Goal: Information Seeking & Learning: Learn about a topic

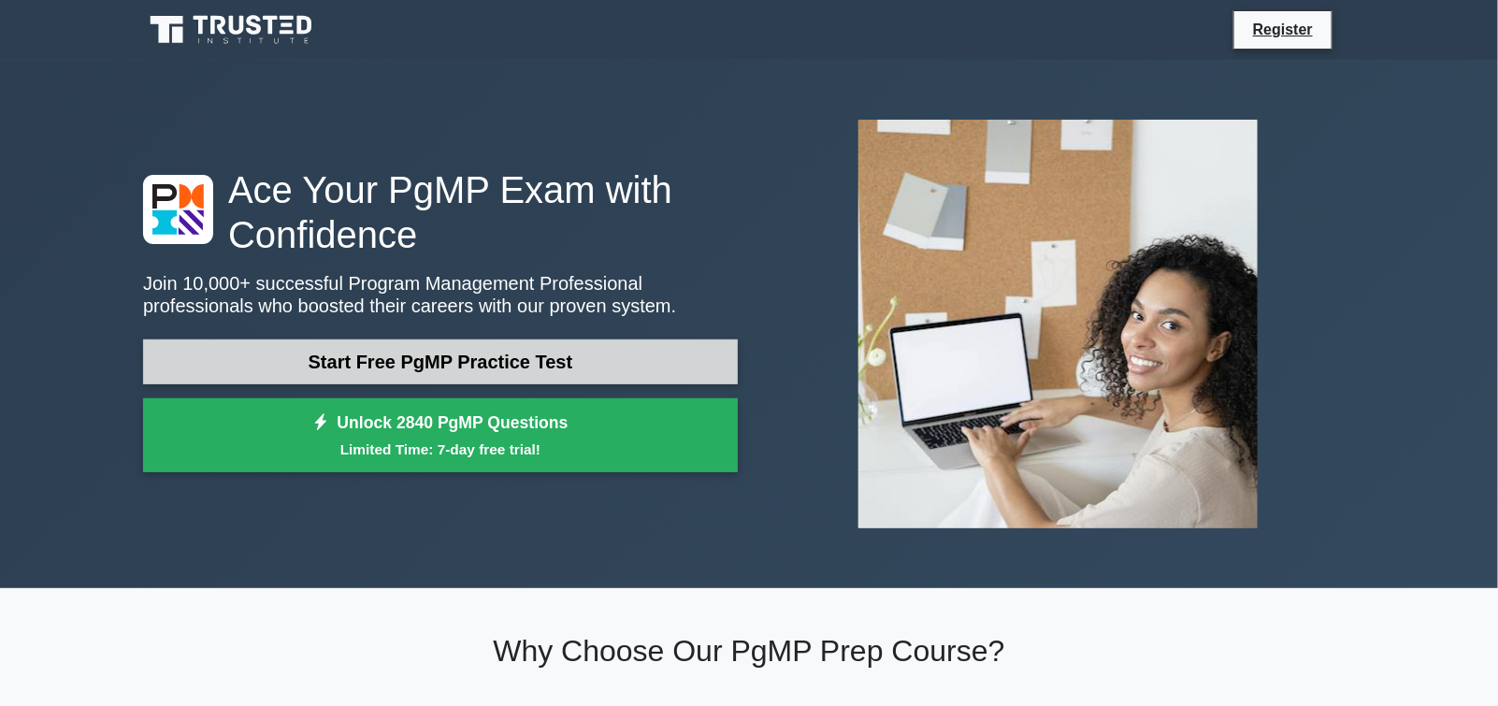
click at [420, 360] on link "Start Free PgMP Practice Test" at bounding box center [440, 361] width 595 height 45
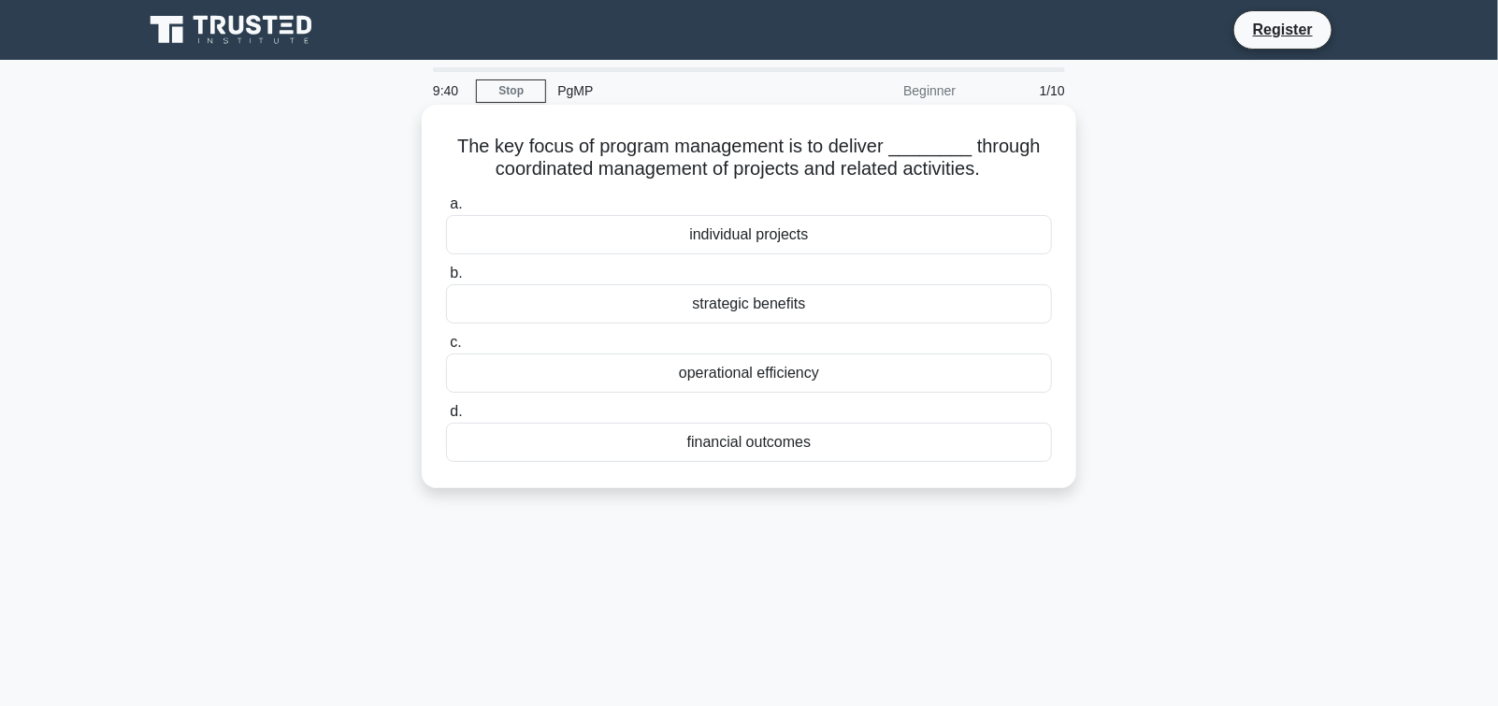
click at [758, 303] on div "strategic benefits" at bounding box center [749, 303] width 606 height 39
click at [446, 280] on input "b. strategic benefits" at bounding box center [446, 273] width 0 height 12
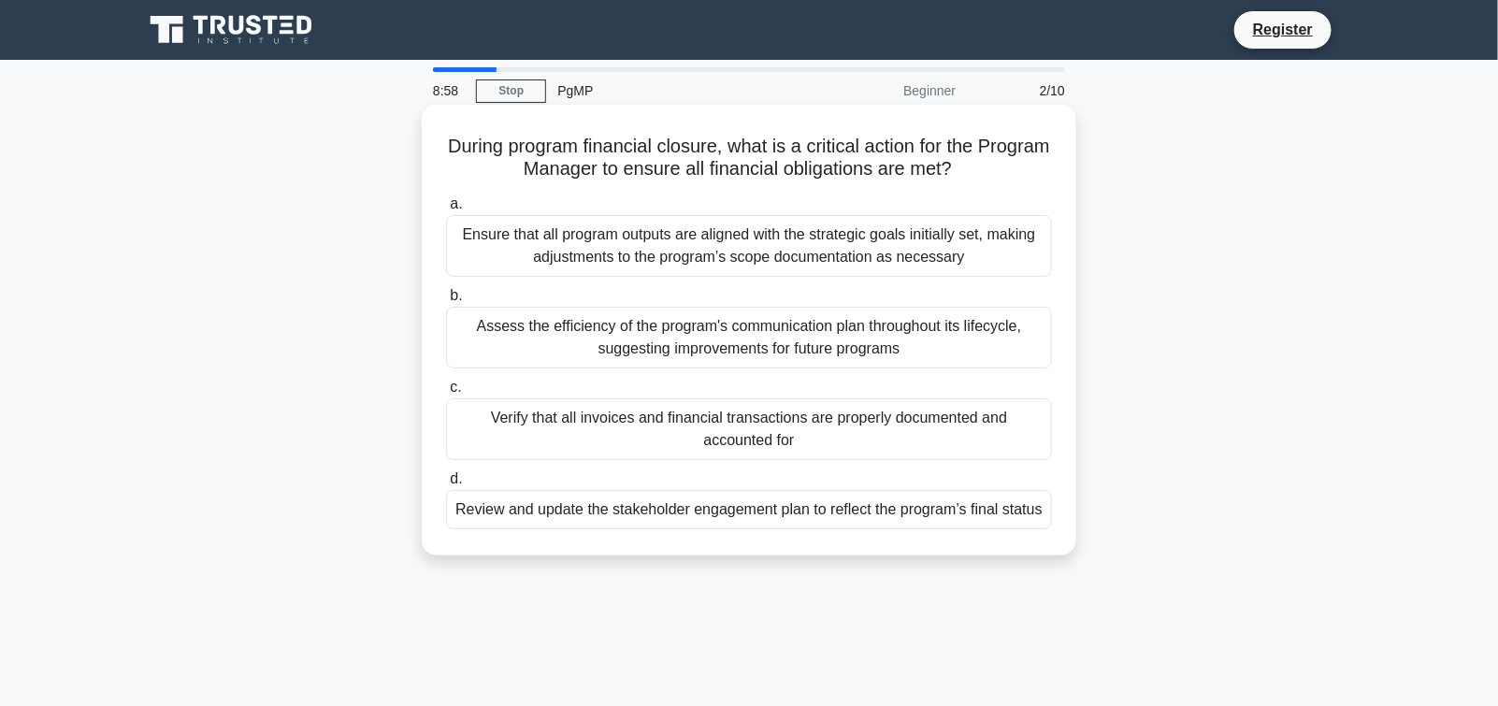
click at [794, 423] on div "Verify that all invoices and financial transactions are properly documented and…" at bounding box center [749, 429] width 606 height 62
click at [446, 394] on input "c. Verify that all invoices and financial transactions are properly documented …" at bounding box center [446, 388] width 0 height 12
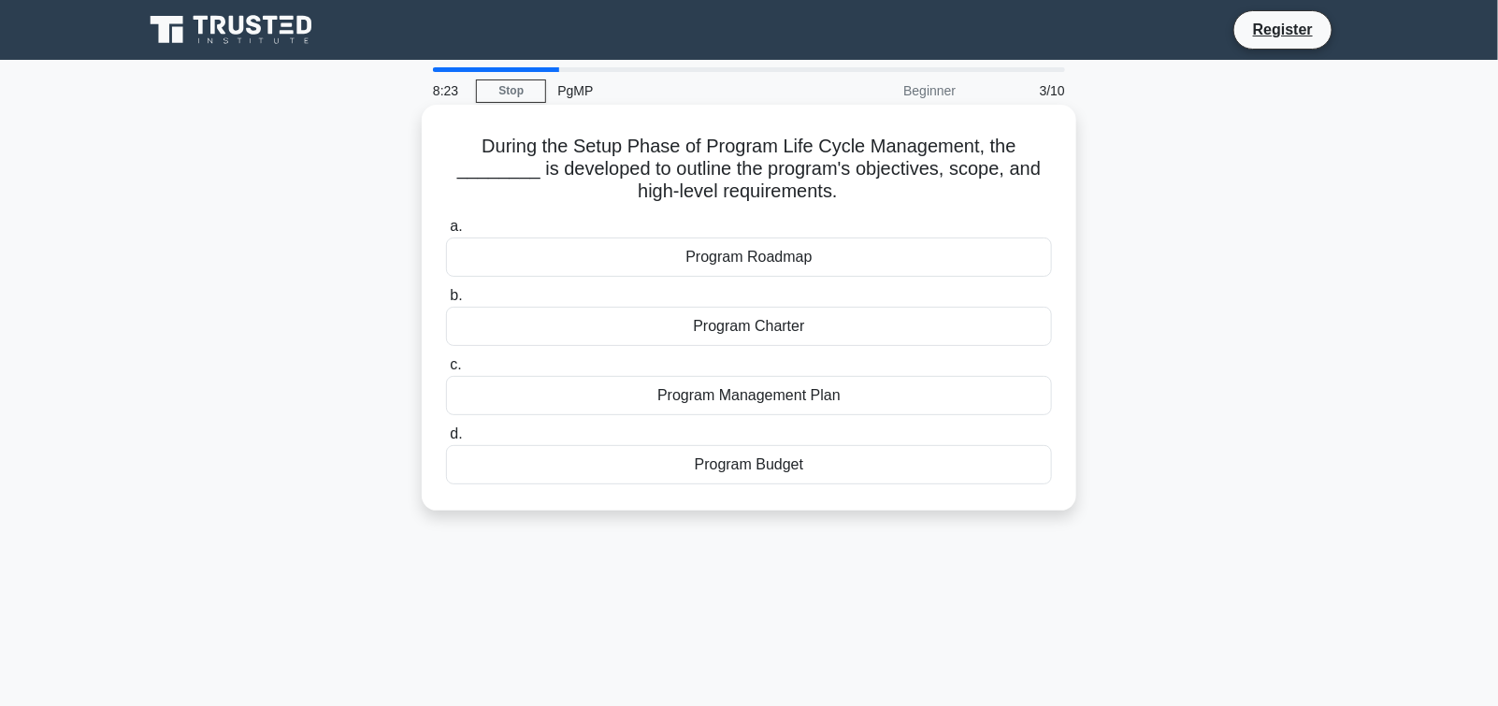
click at [758, 260] on div "Program Roadmap" at bounding box center [749, 257] width 606 height 39
click at [446, 233] on input "a. Program Roadmap" at bounding box center [446, 227] width 0 height 12
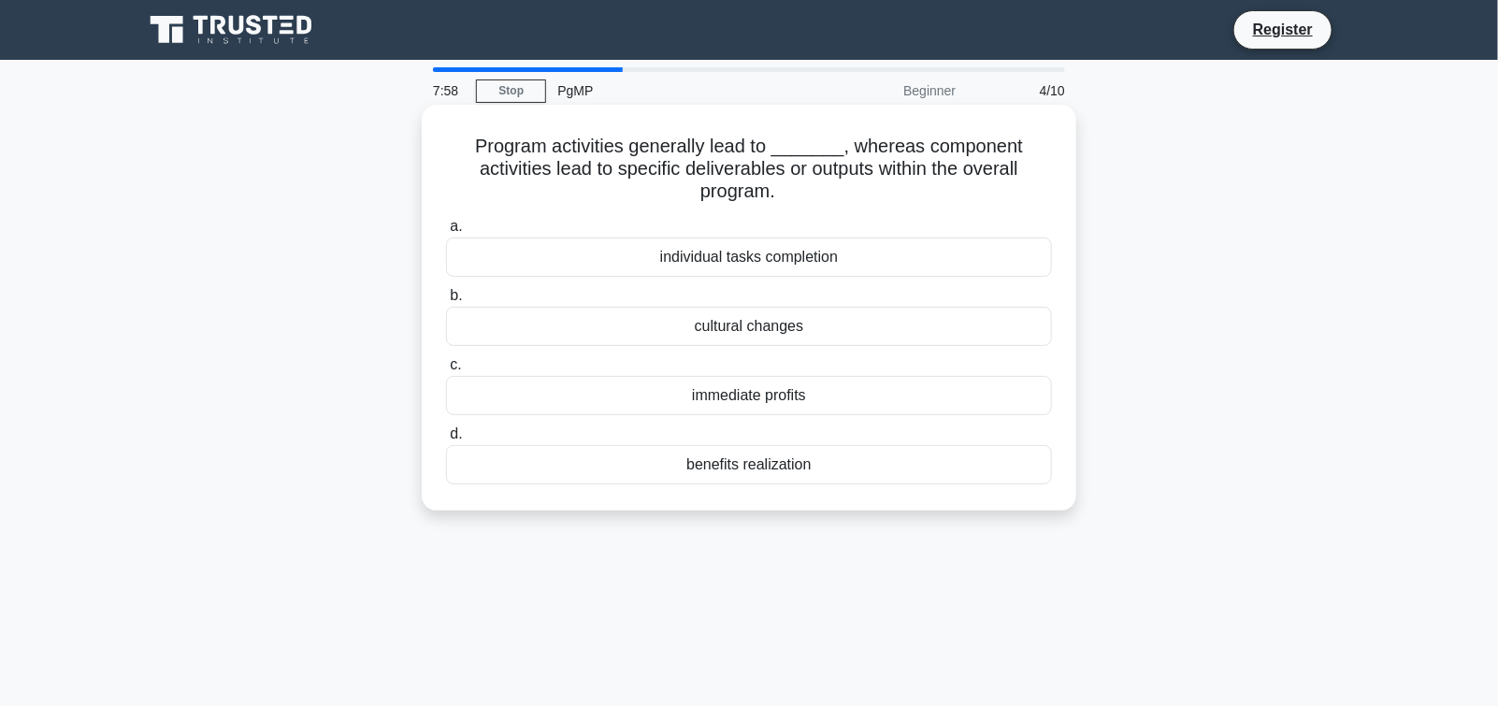
click at [746, 469] on div "benefits realization" at bounding box center [749, 464] width 606 height 39
click at [446, 440] on input "d. benefits realization" at bounding box center [446, 434] width 0 height 12
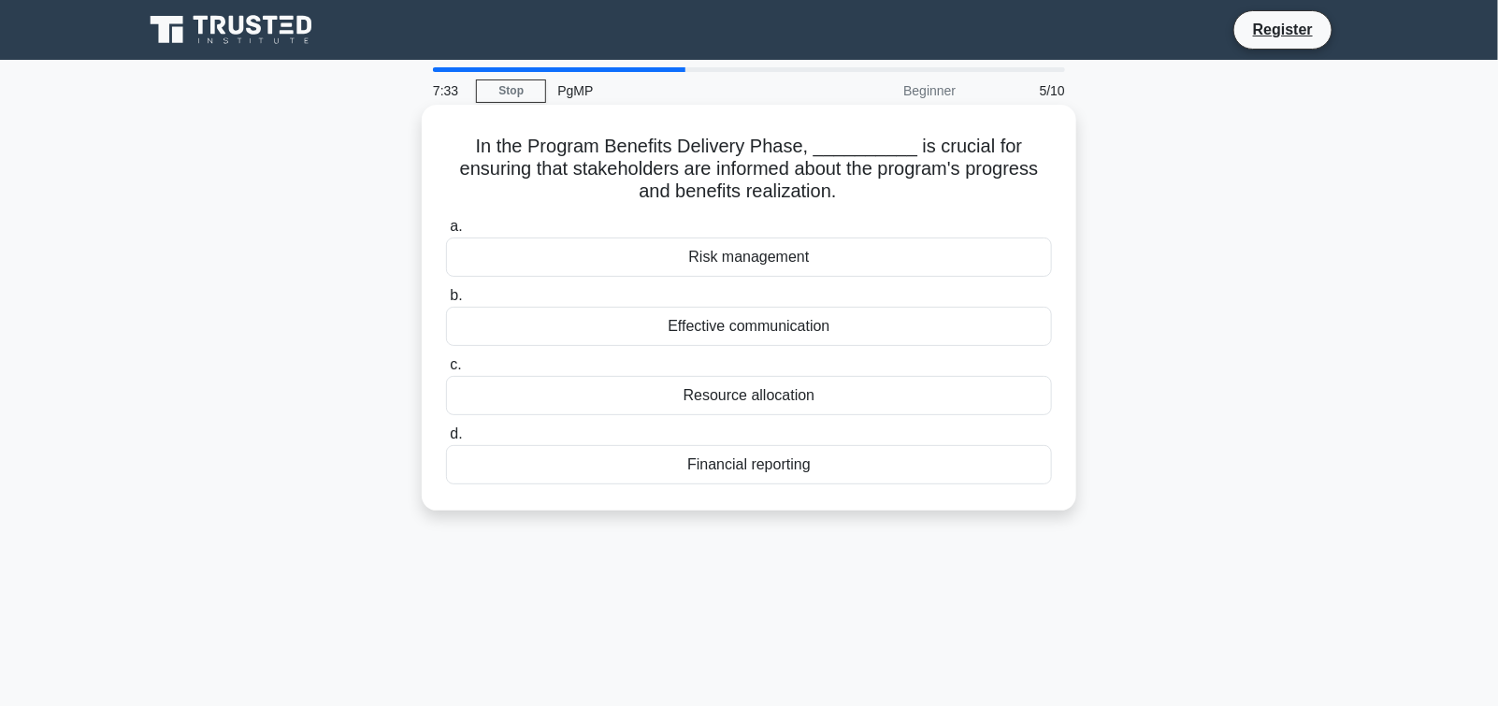
click at [743, 325] on div "Effective communication" at bounding box center [749, 326] width 606 height 39
click at [446, 302] on input "b. Effective communication" at bounding box center [446, 296] width 0 height 12
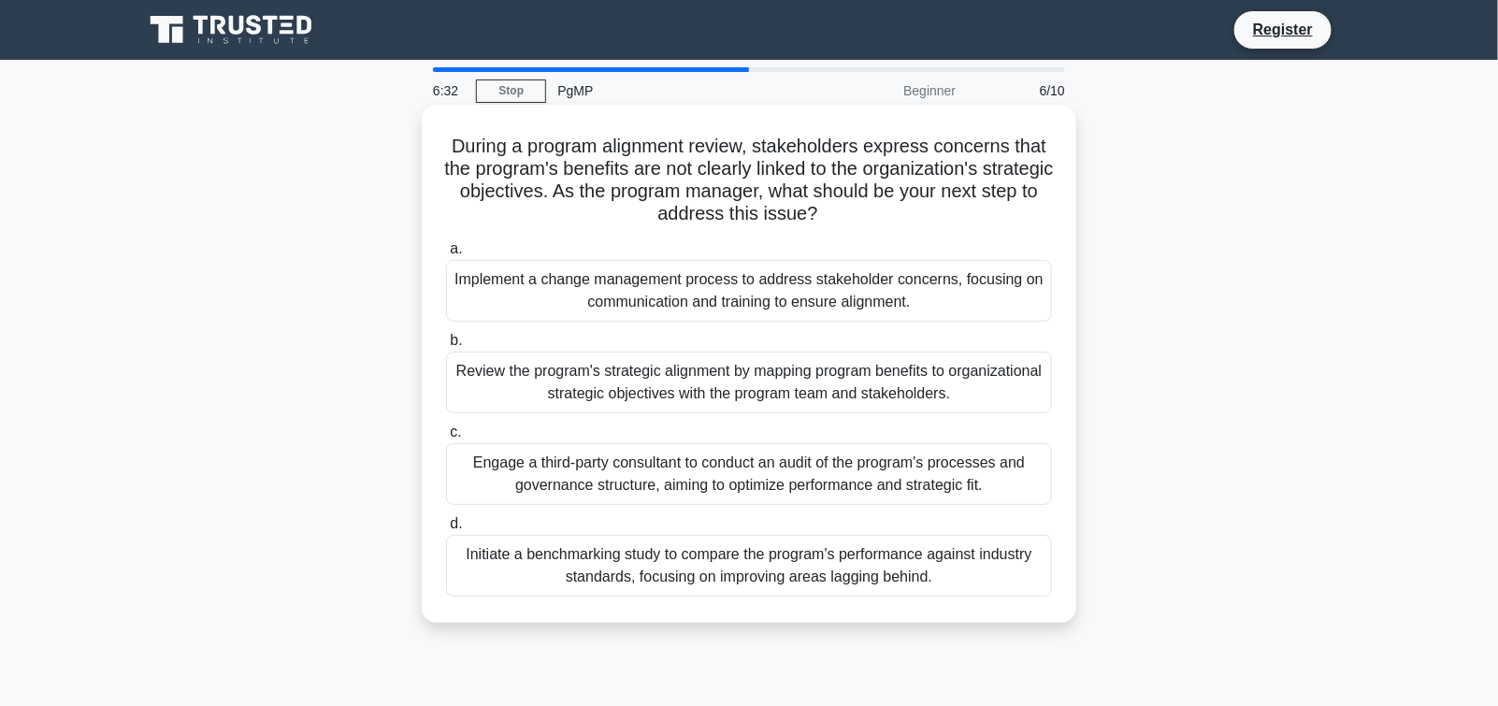
click at [827, 385] on div "Review the program's strategic alignment by mapping program benefits to organiz…" at bounding box center [749, 383] width 606 height 62
click at [446, 347] on input "b. Review the program's strategic alignment by mapping program benefits to orga…" at bounding box center [446, 341] width 0 height 12
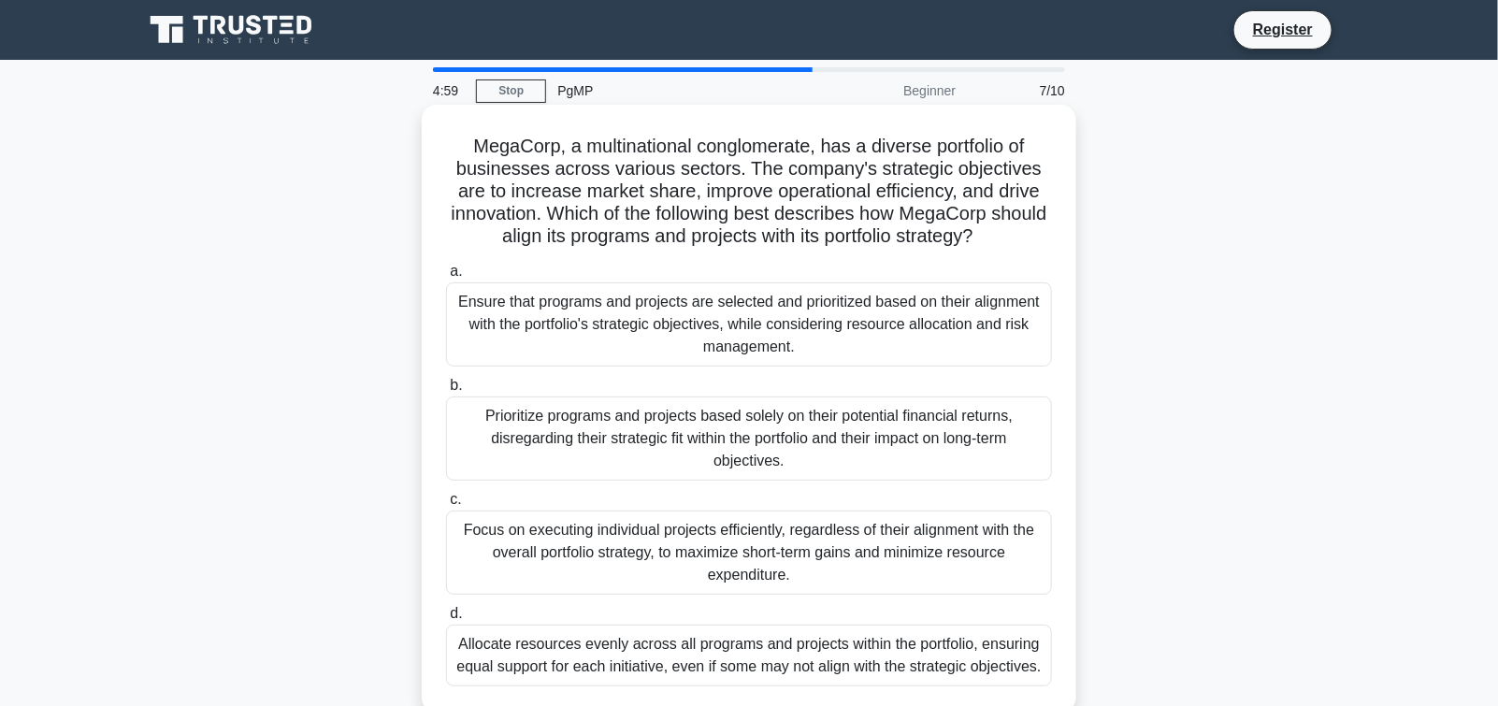
click at [681, 326] on div "Ensure that programs and projects are selected and prioritized based on their a…" at bounding box center [749, 324] width 606 height 84
click at [446, 278] on input "a. Ensure that programs and projects are selected and prioritized based on thei…" at bounding box center [446, 272] width 0 height 12
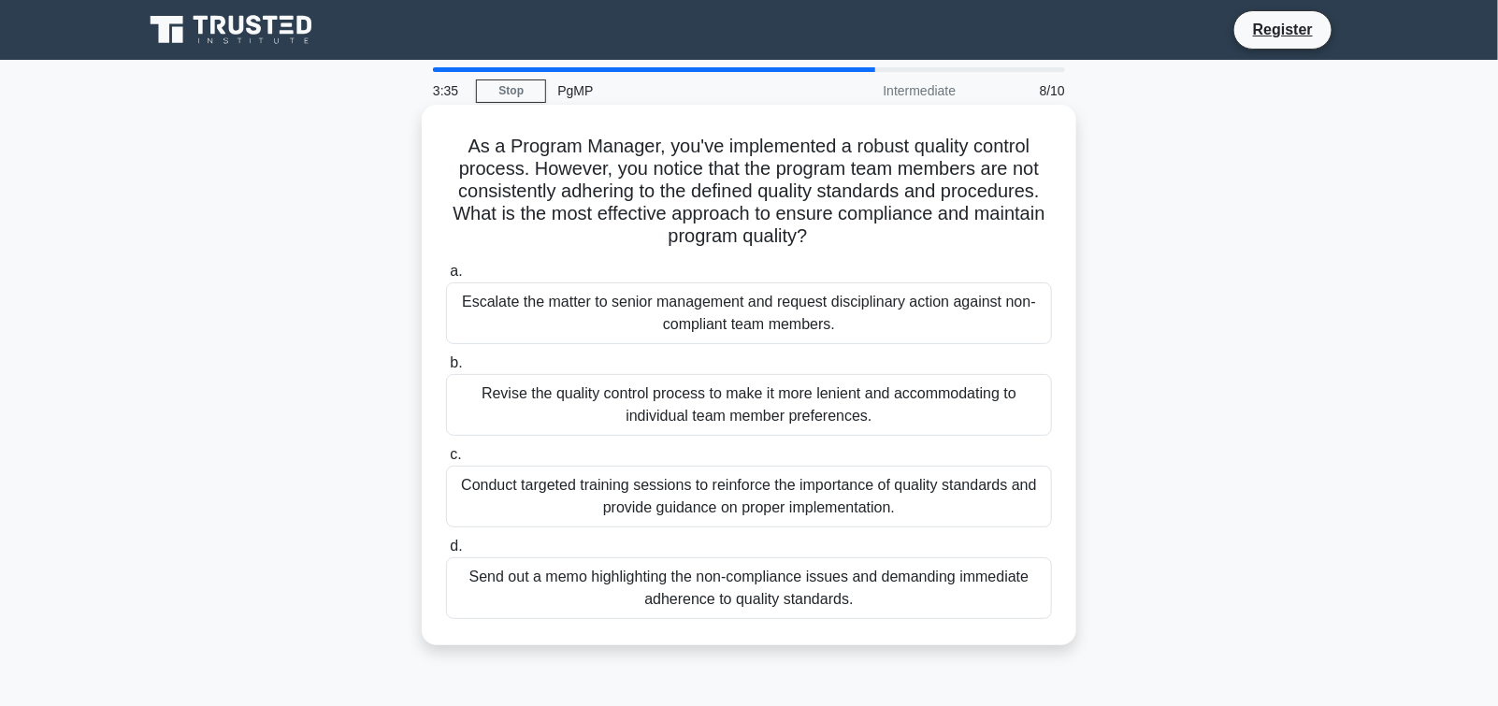
click at [695, 494] on div "Conduct targeted training sessions to reinforce the importance of quality stand…" at bounding box center [749, 497] width 606 height 62
click at [446, 461] on input "c. Conduct targeted training sessions to reinforce the importance of quality st…" at bounding box center [446, 455] width 0 height 12
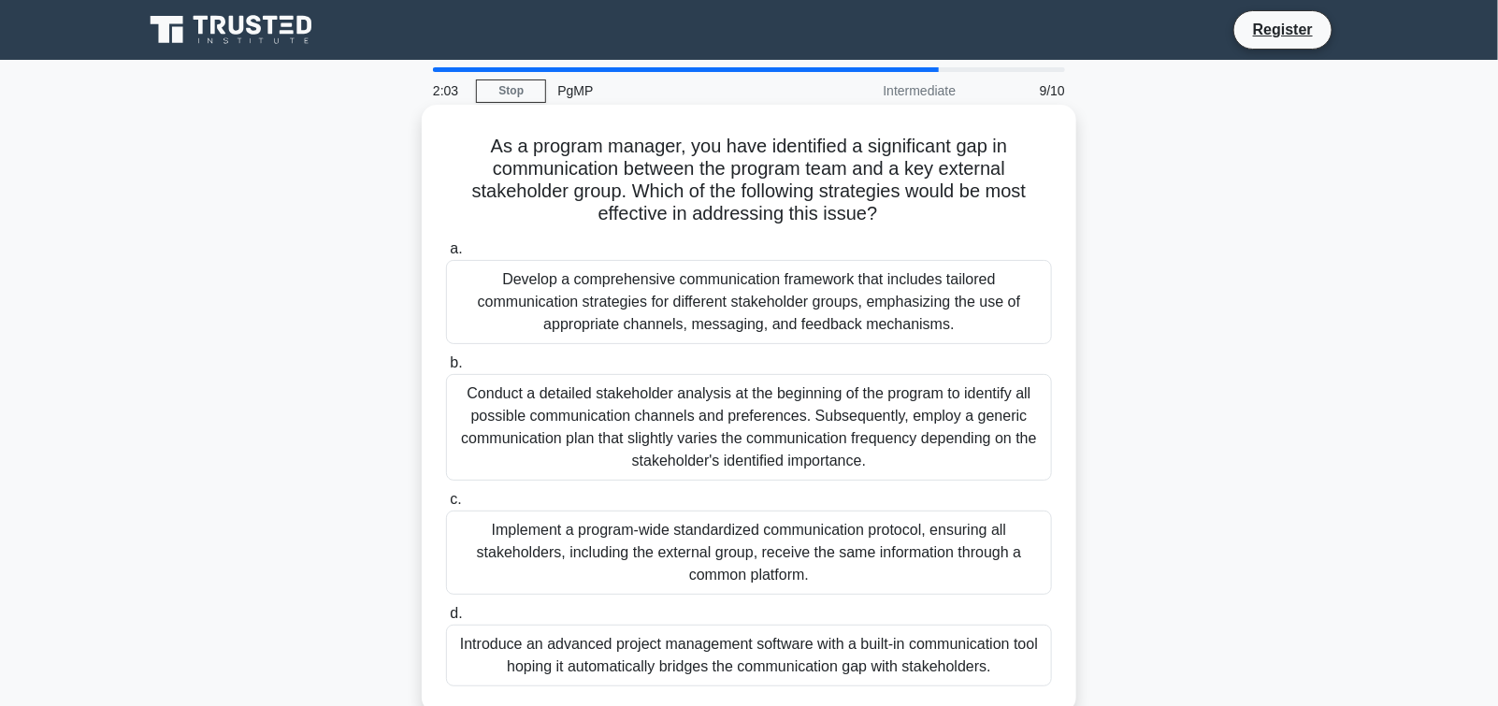
click at [753, 541] on div "Implement a program-wide standardized communication protocol, ensuring all stak…" at bounding box center [749, 553] width 606 height 84
click at [446, 506] on input "c. Implement a program-wide standardized communication protocol, ensuring all s…" at bounding box center [446, 500] width 0 height 12
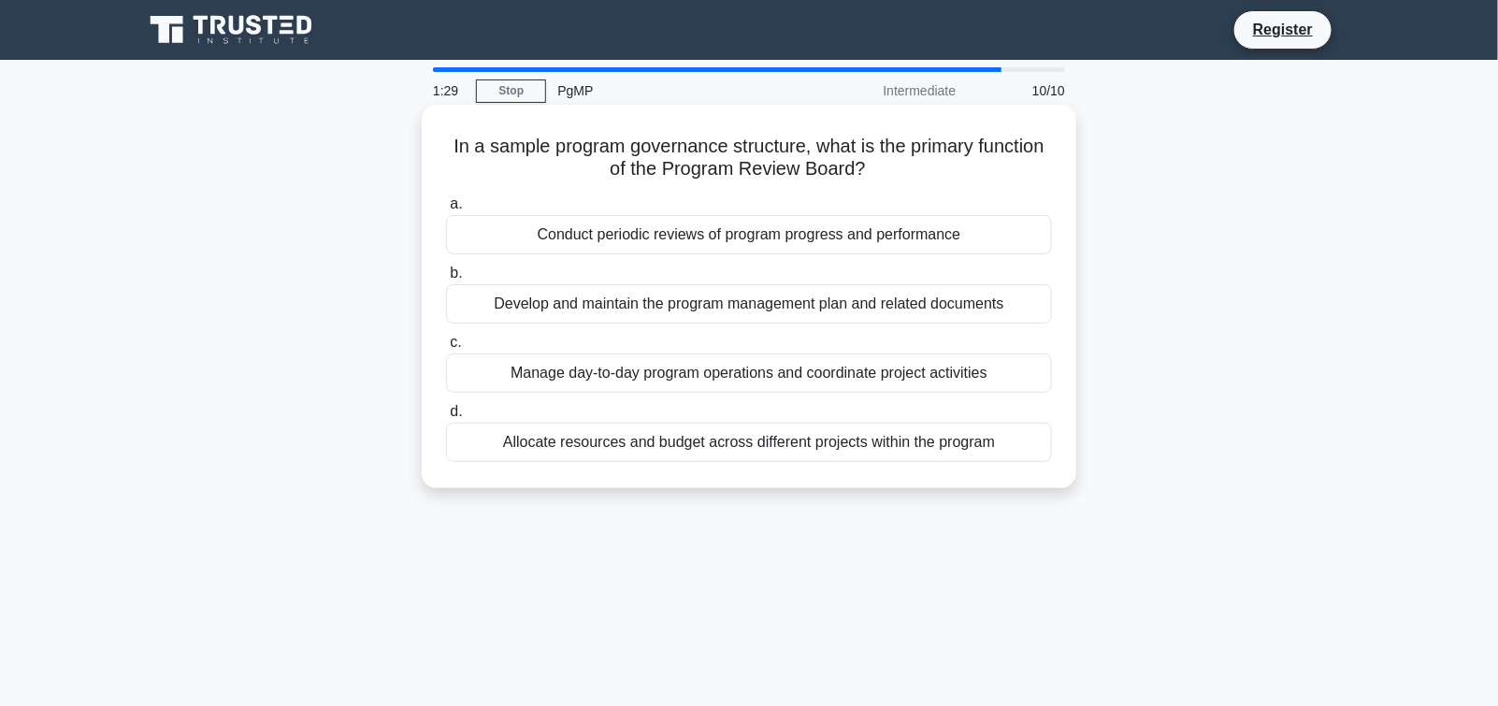
click at [687, 237] on div "Conduct periodic reviews of program progress and performance" at bounding box center [749, 234] width 606 height 39
click at [446, 210] on input "a. Conduct periodic reviews of program progress and performance" at bounding box center [446, 204] width 0 height 12
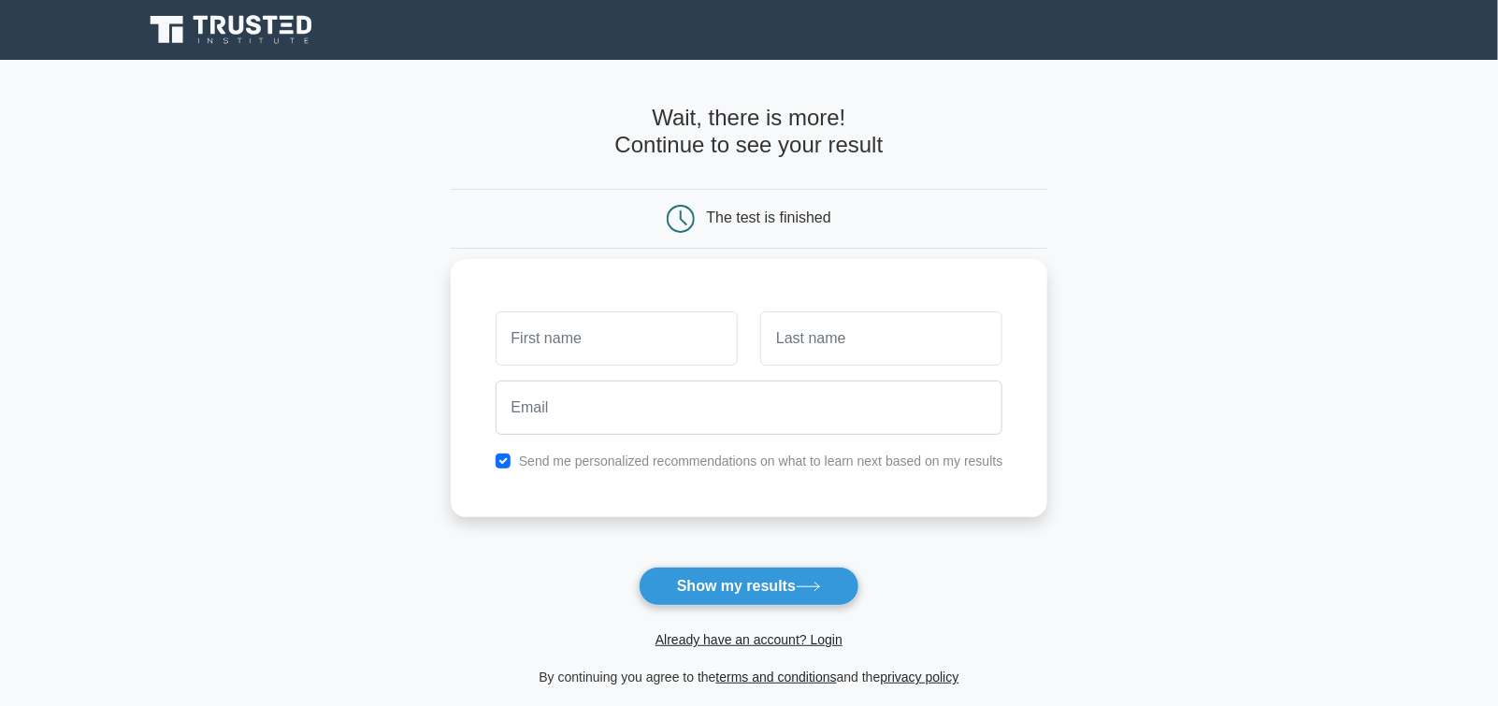
click at [561, 344] on input "text" at bounding box center [617, 338] width 242 height 54
type input "Muhammad"
click at [829, 335] on input "text" at bounding box center [881, 338] width 242 height 54
type input "Amjad"
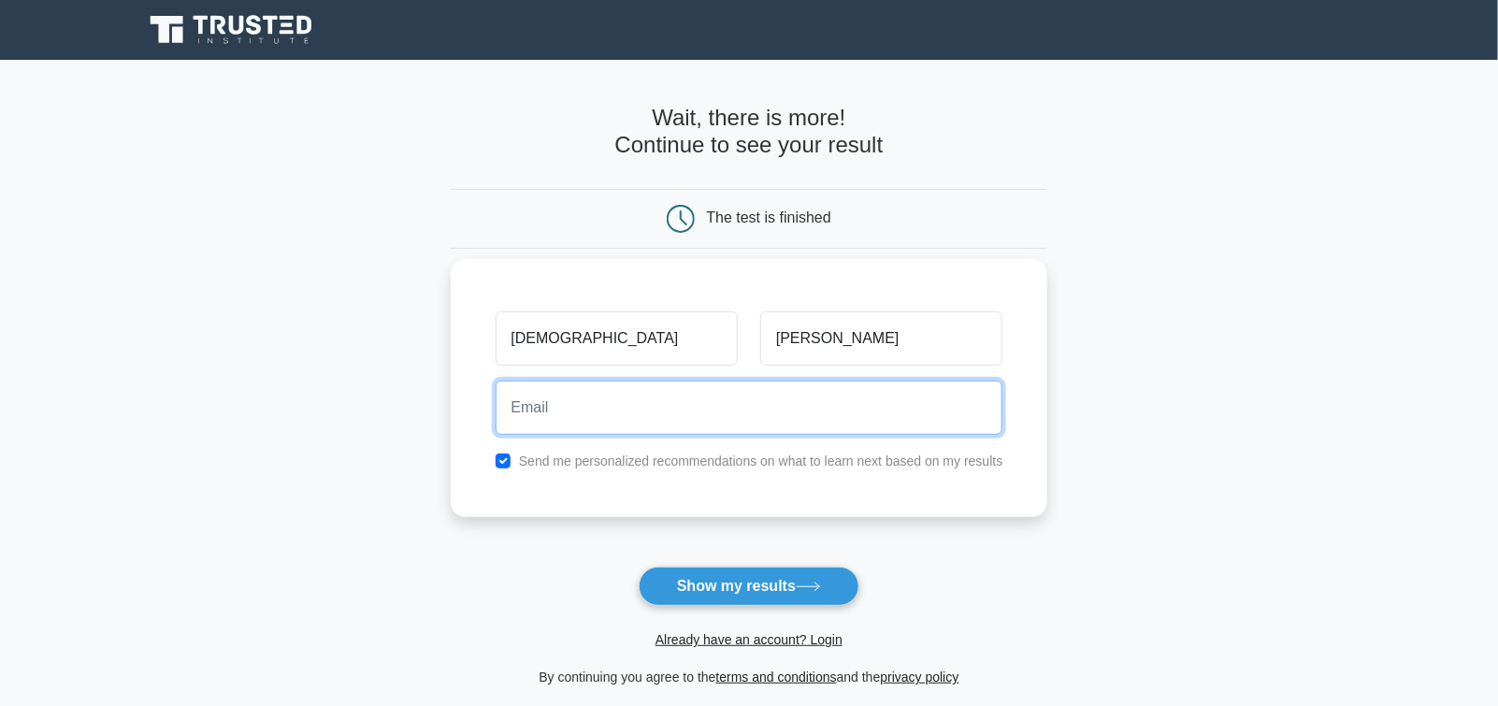
click at [607, 414] on input "email" at bounding box center [750, 408] width 508 height 54
type input "[EMAIL_ADDRESS][DOMAIN_NAME]"
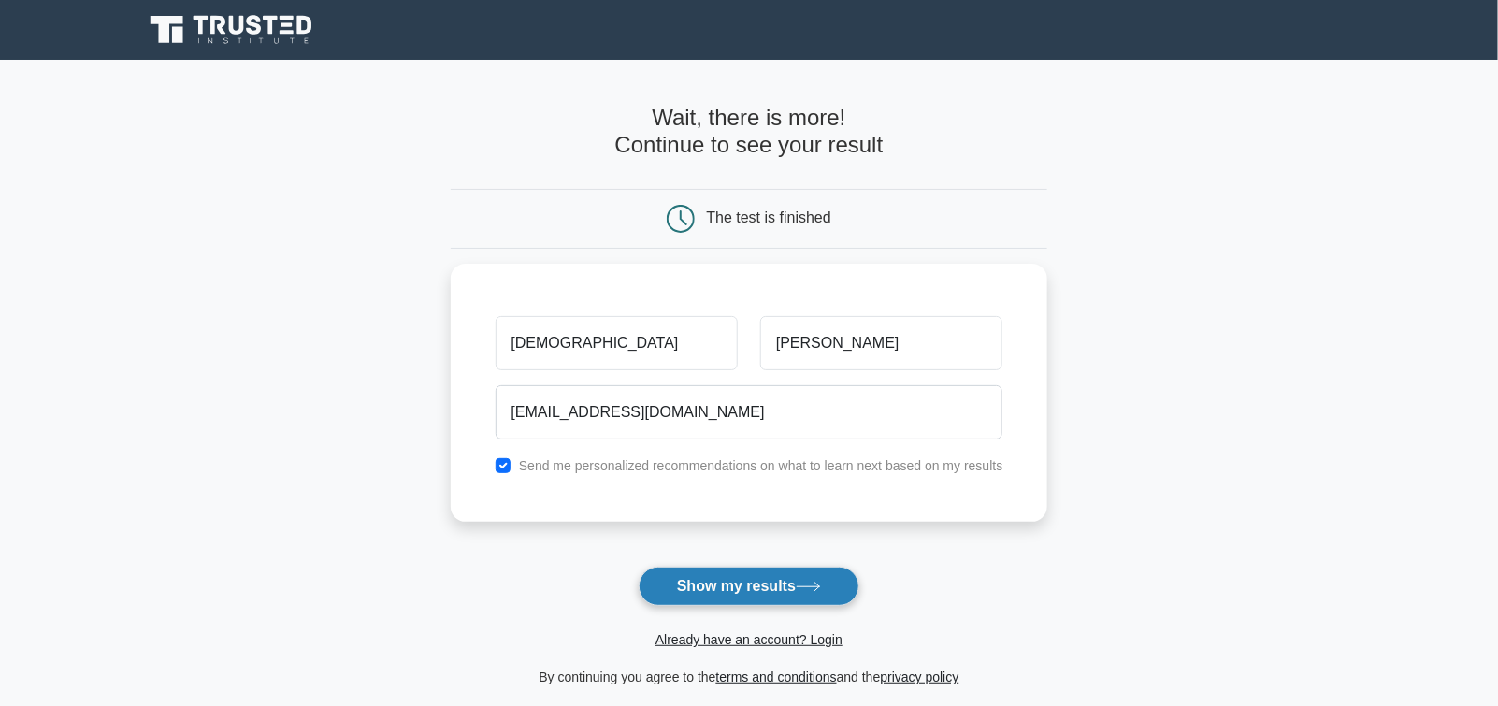
click at [762, 588] on button "Show my results" at bounding box center [749, 586] width 221 height 39
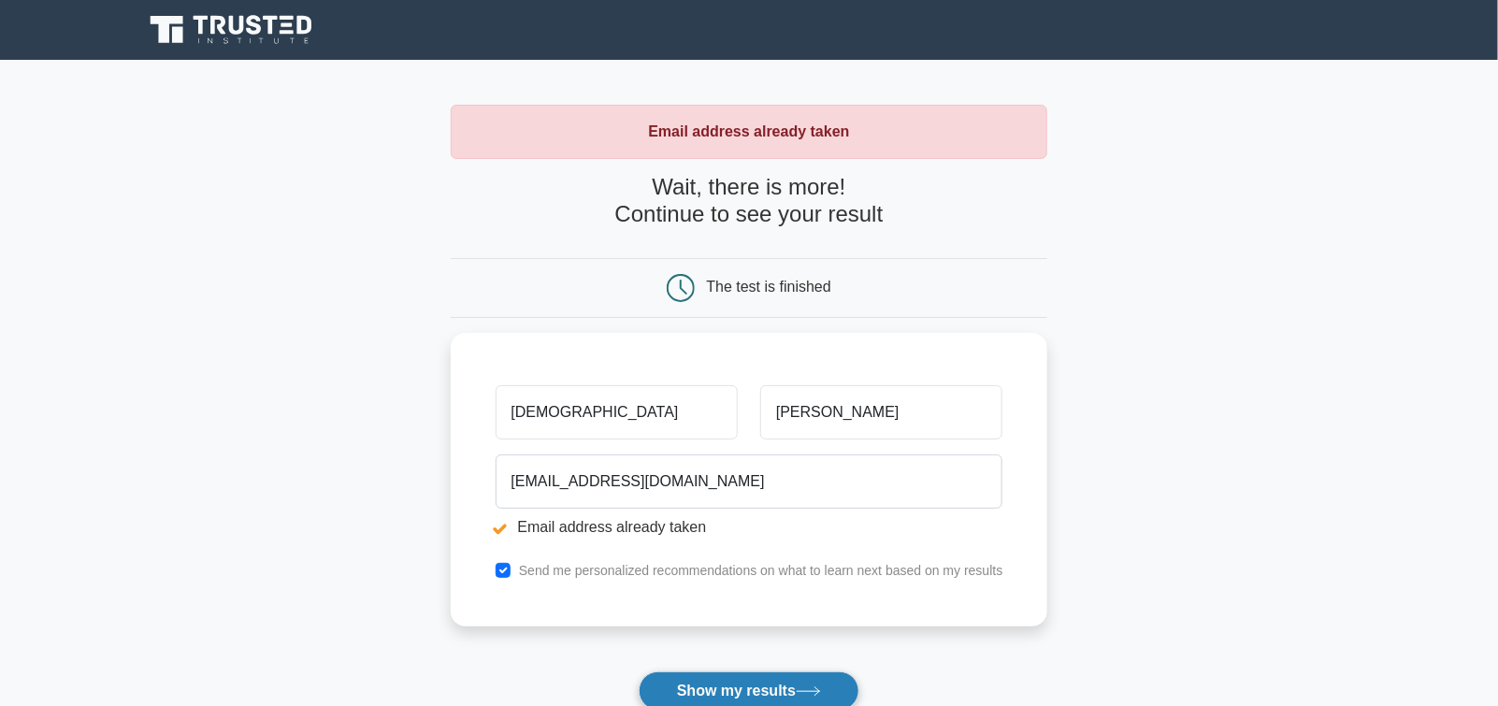
click at [738, 693] on button "Show my results" at bounding box center [749, 690] width 221 height 39
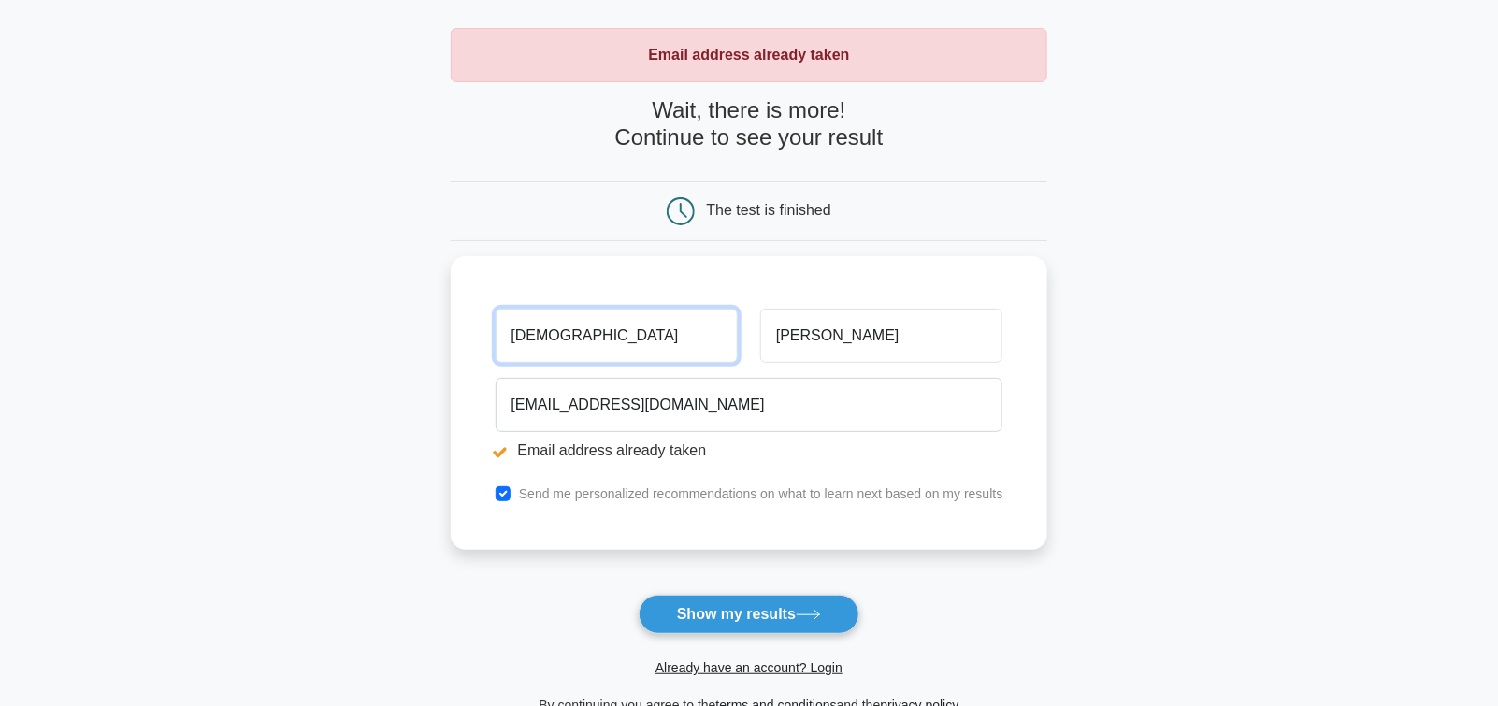
scroll to position [186, 0]
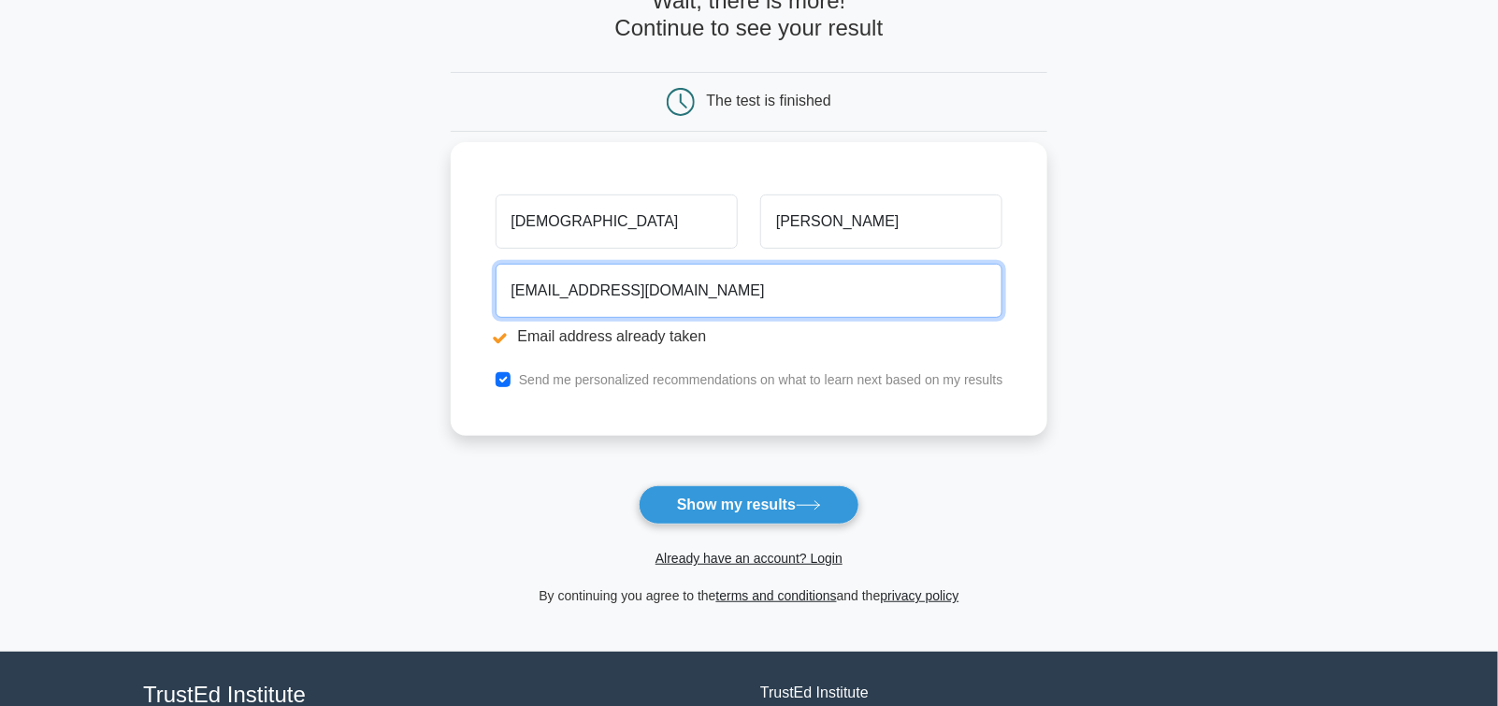
click at [671, 285] on input "[EMAIL_ADDRESS][DOMAIN_NAME]" at bounding box center [750, 291] width 508 height 54
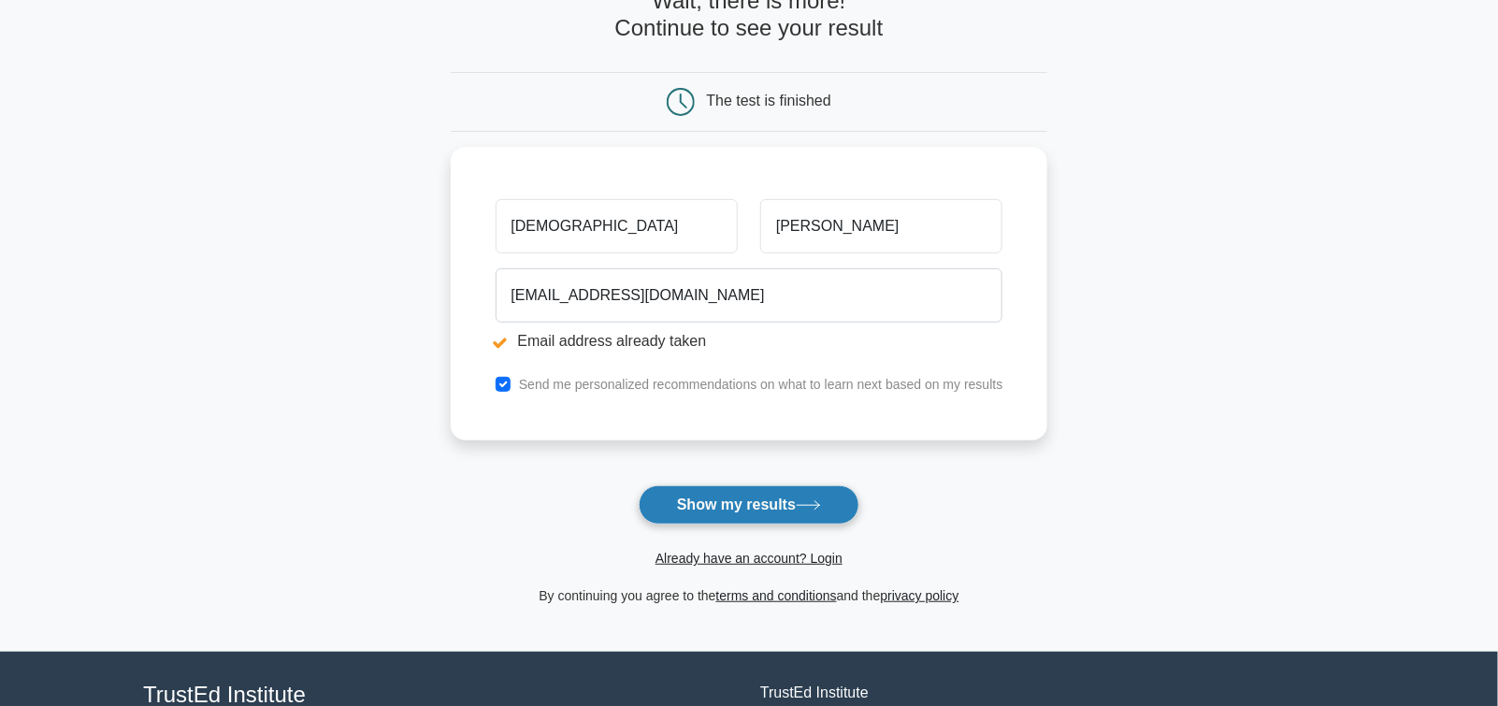
click at [821, 508] on icon at bounding box center [808, 505] width 25 height 10
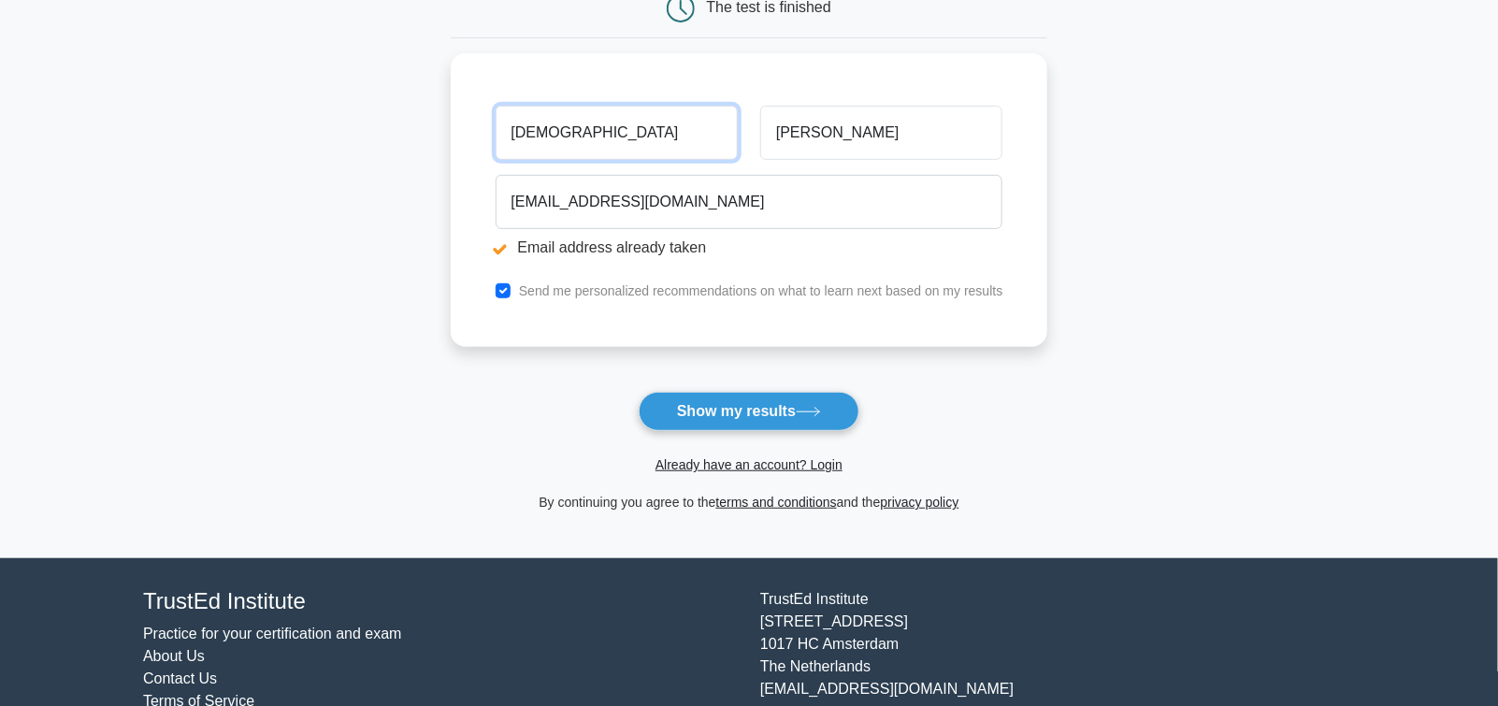
scroll to position [281, 0]
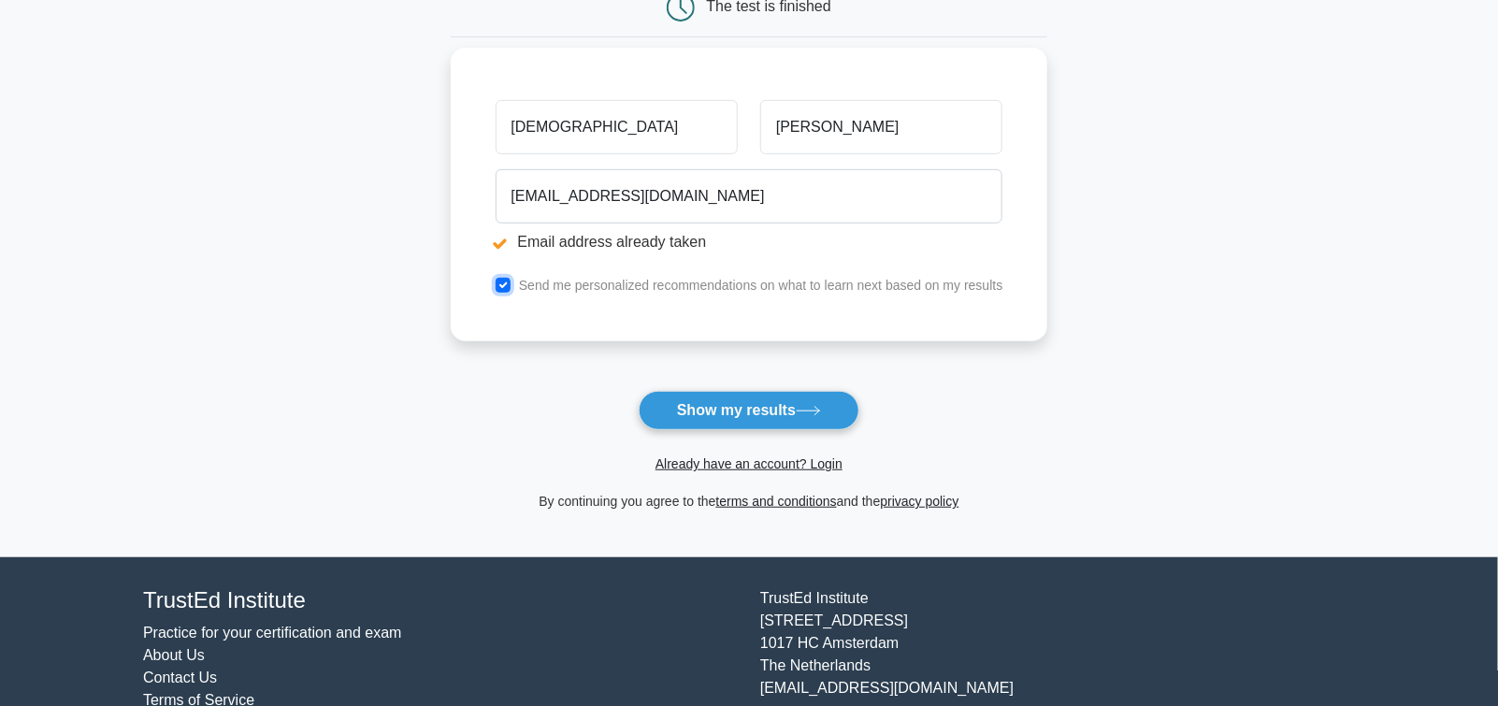
click at [501, 285] on input "checkbox" at bounding box center [503, 285] width 15 height 15
checkbox input "false"
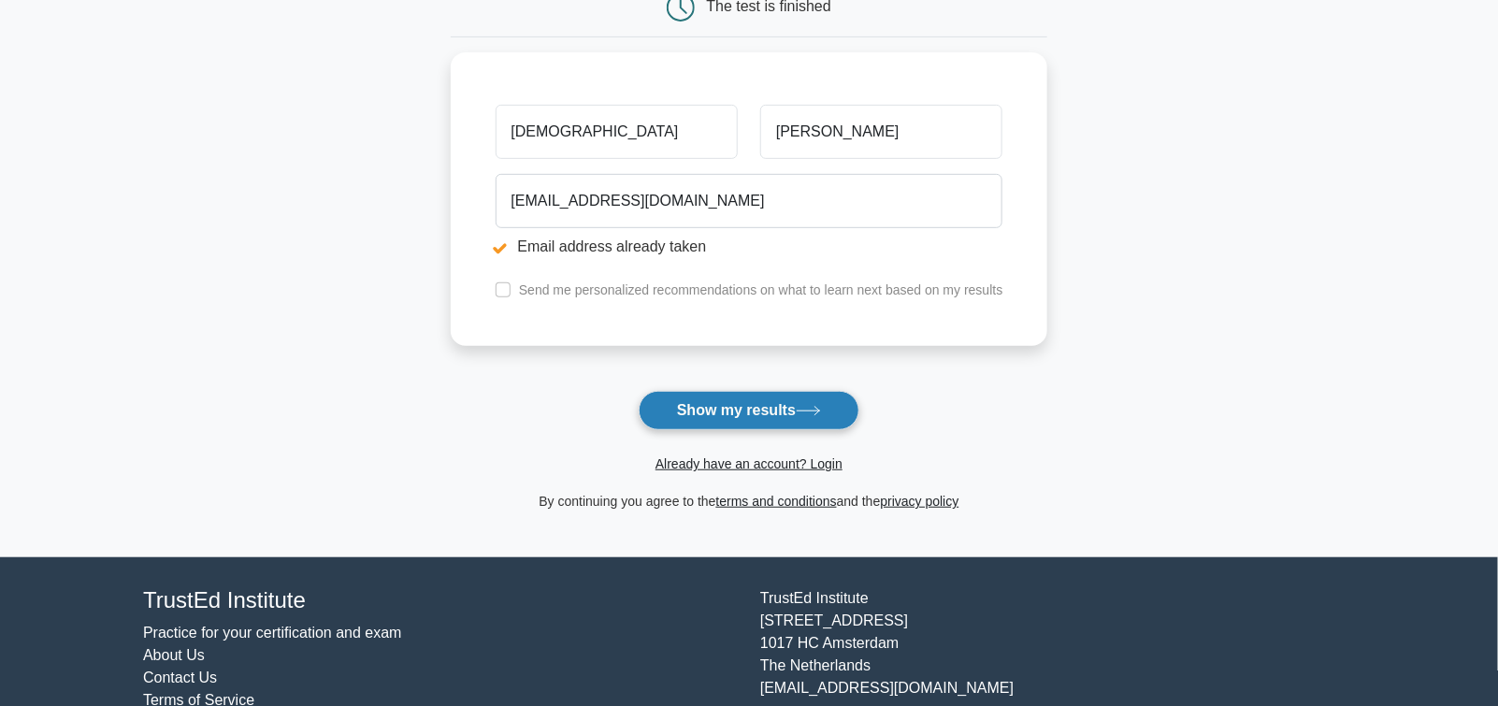
click at [768, 415] on button "Show my results" at bounding box center [749, 410] width 221 height 39
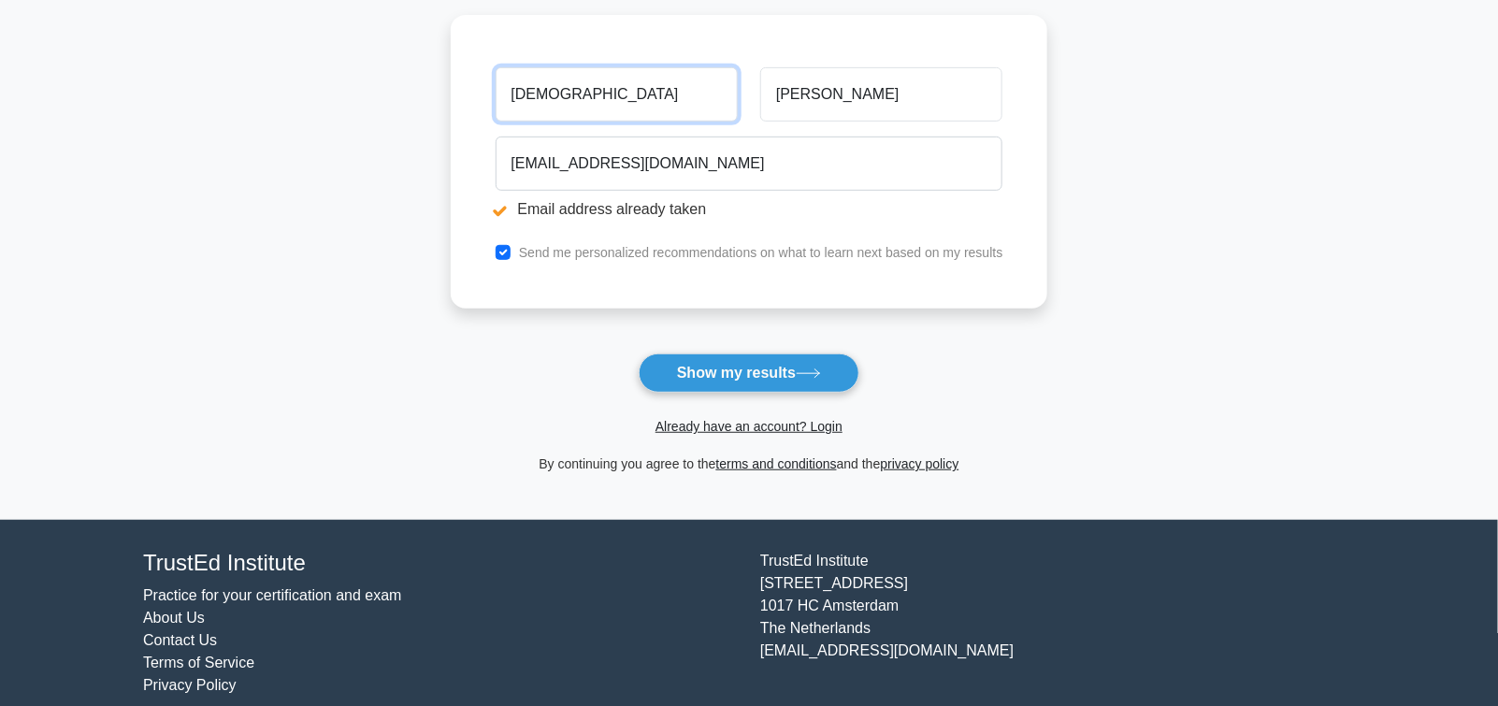
scroll to position [338, 0]
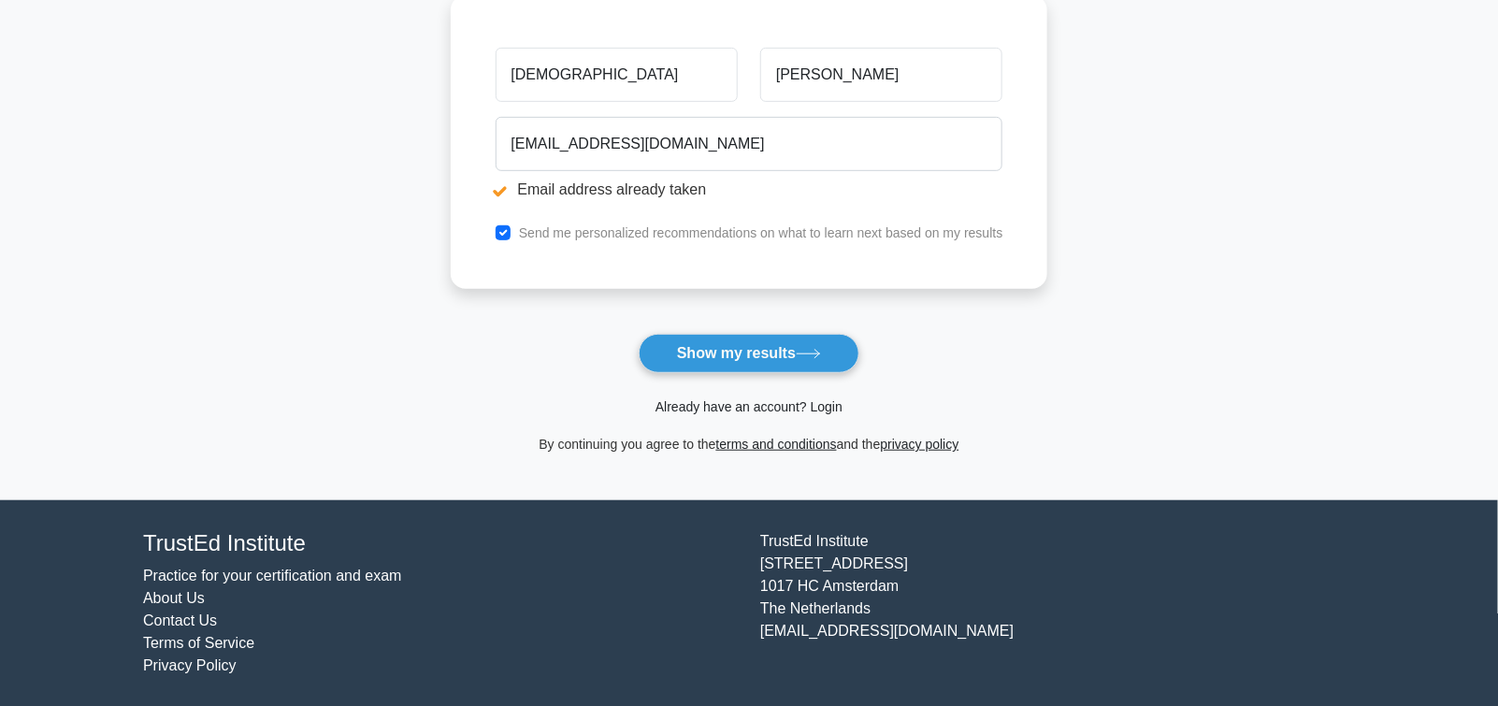
click at [707, 408] on link "Already have an account? Login" at bounding box center [749, 406] width 187 height 15
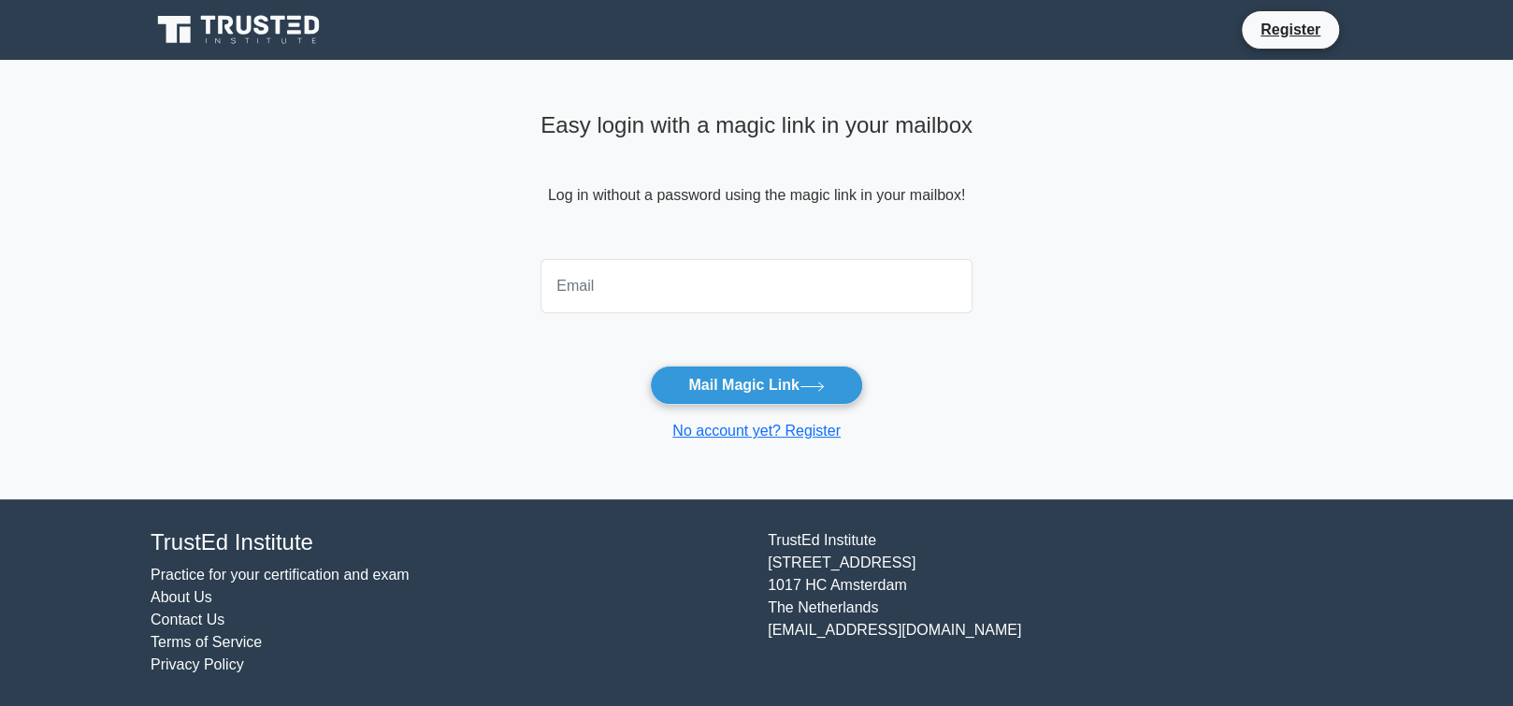
click at [584, 285] on input "email" at bounding box center [757, 286] width 432 height 54
type input "[PERSON_NAME][EMAIL_ADDRESS][DOMAIN_NAME]"
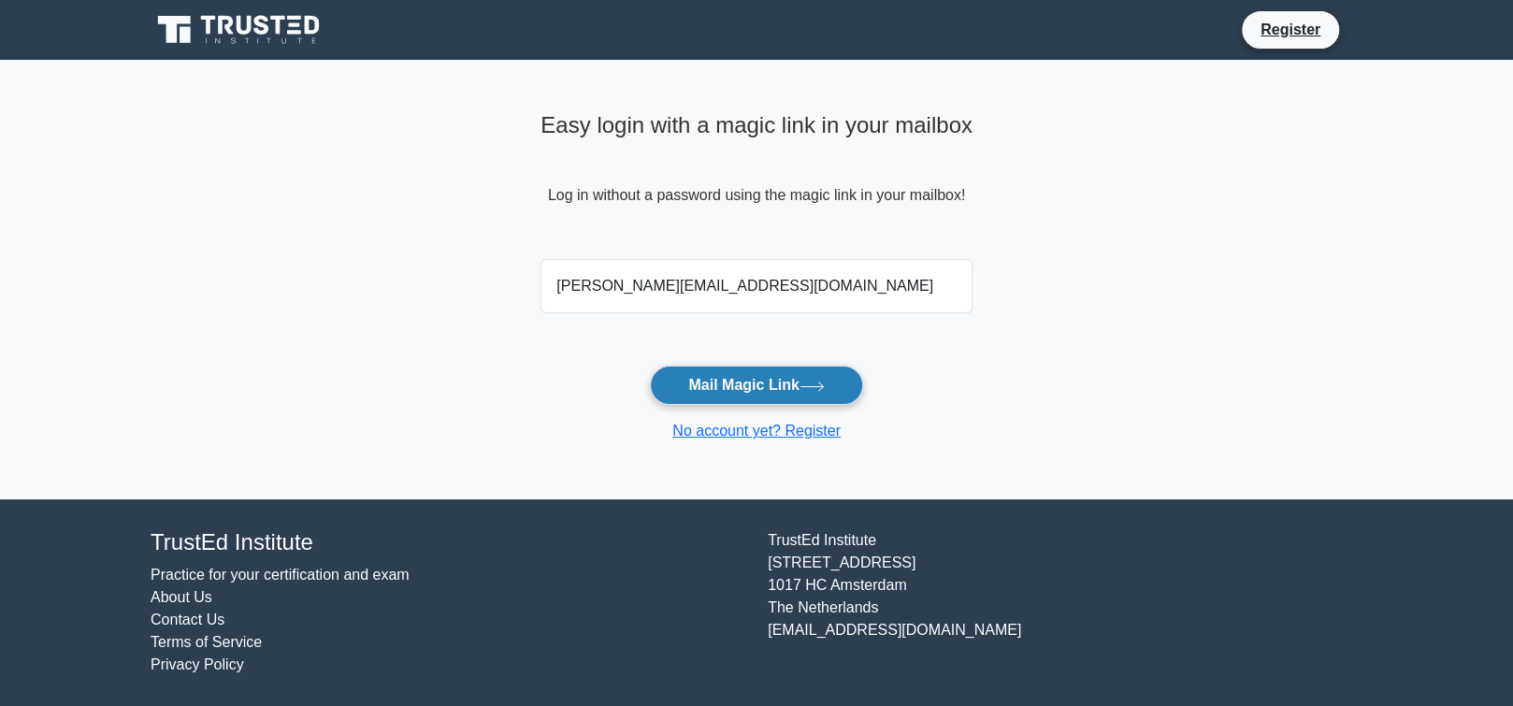
click at [768, 388] on button "Mail Magic Link" at bounding box center [756, 385] width 212 height 39
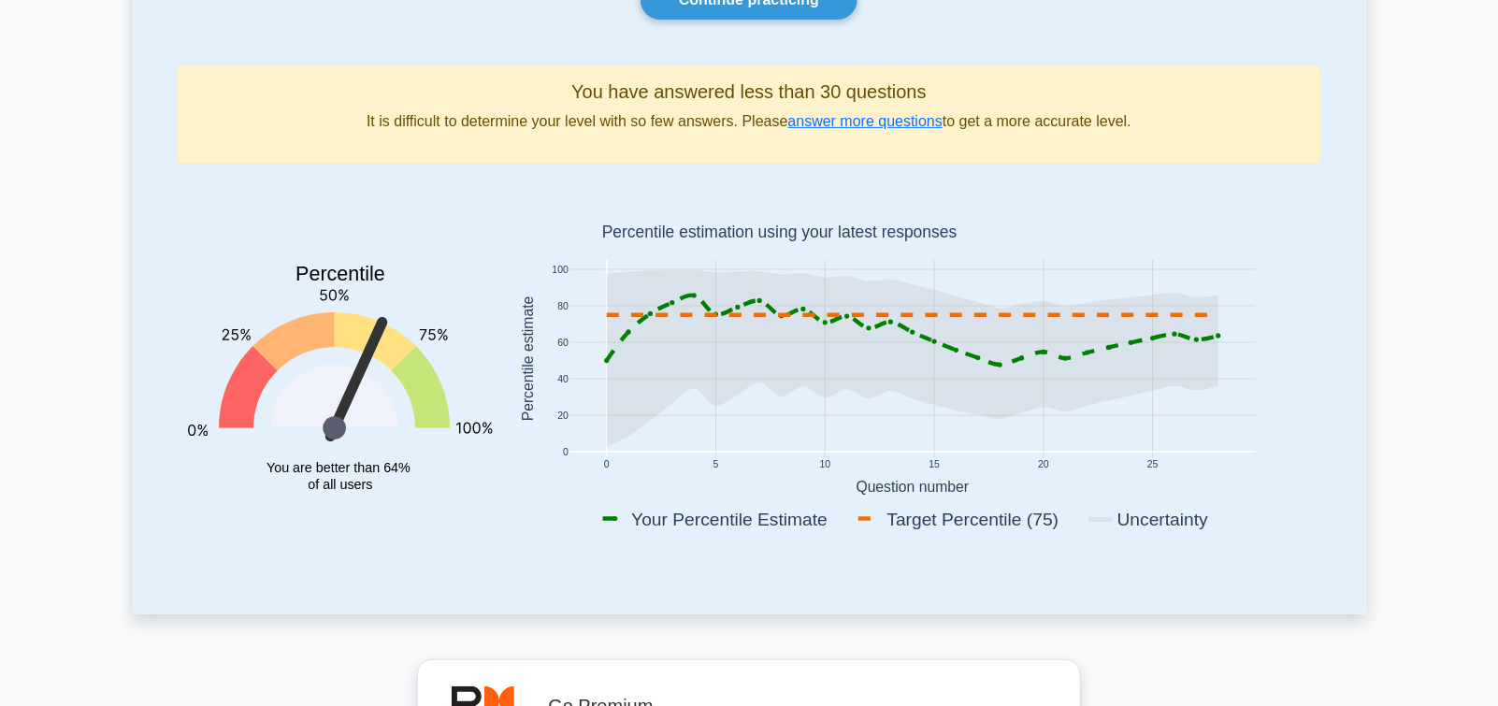
scroll to position [93, 0]
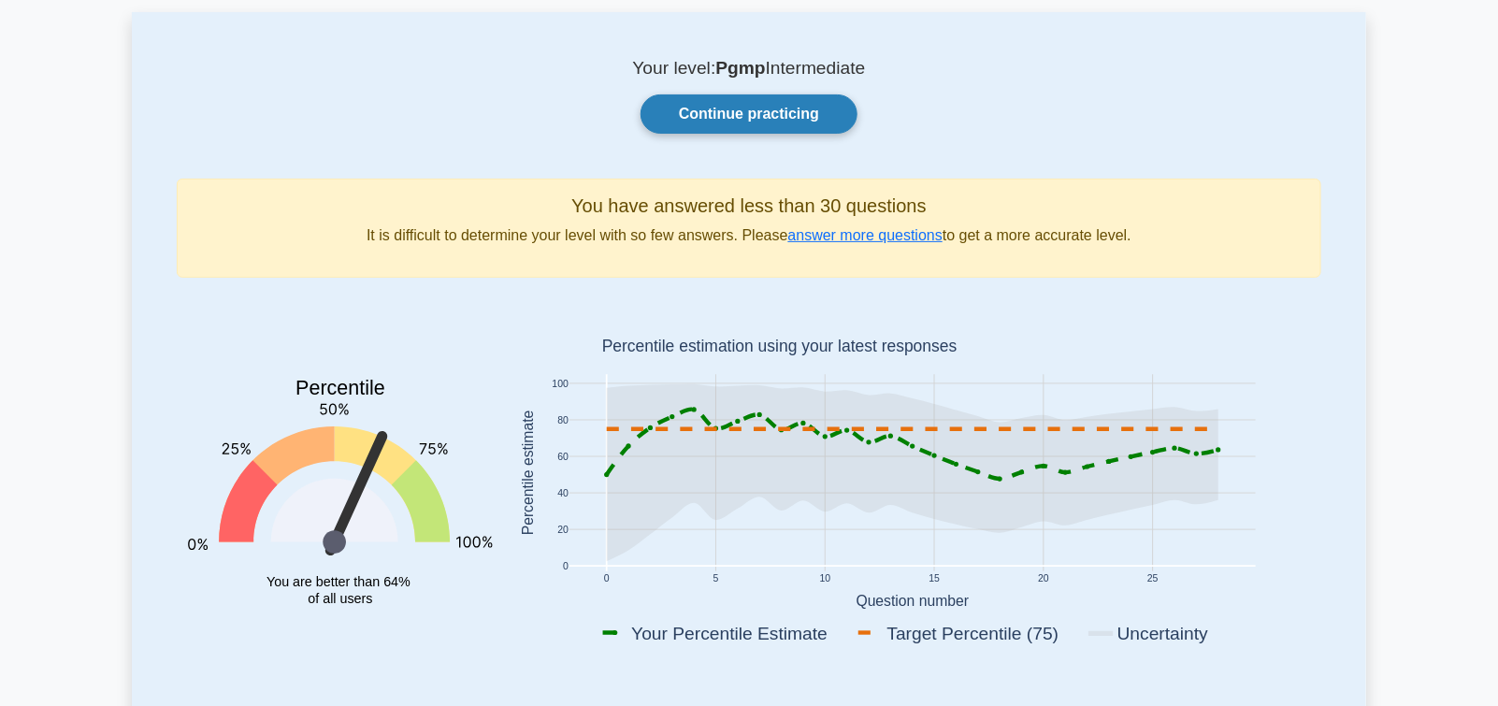
click at [750, 115] on link "Continue practicing" at bounding box center [749, 113] width 217 height 39
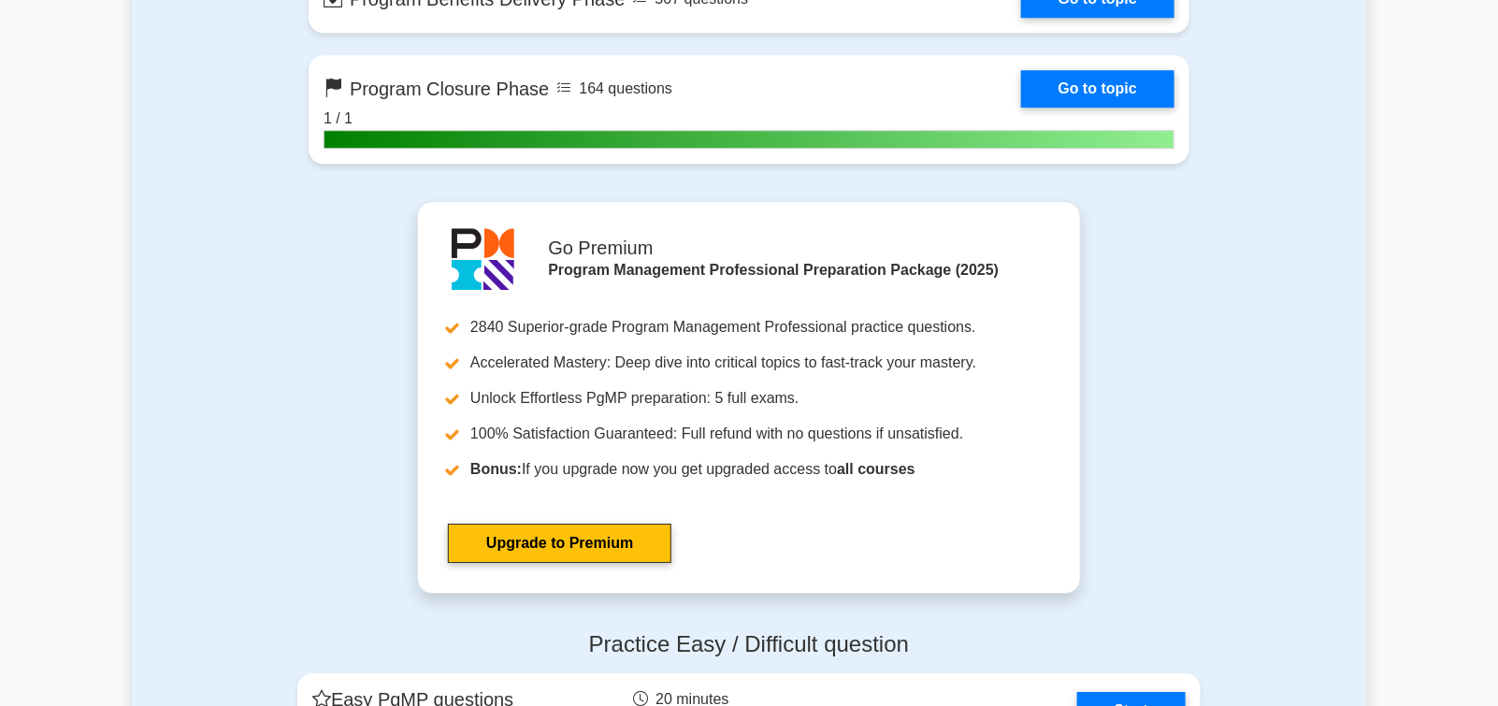
scroll to position [2618, 0]
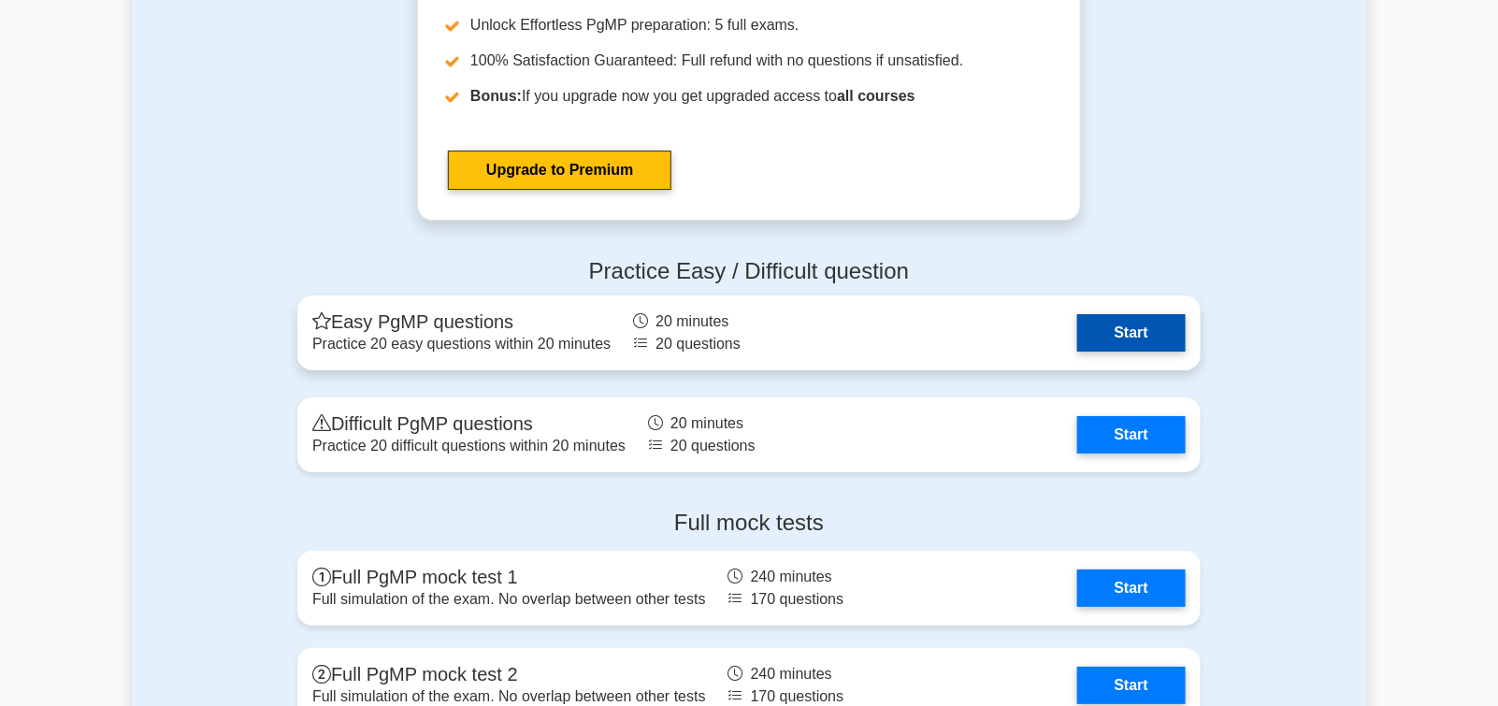
click at [1124, 325] on link "Start" at bounding box center [1131, 332] width 108 height 37
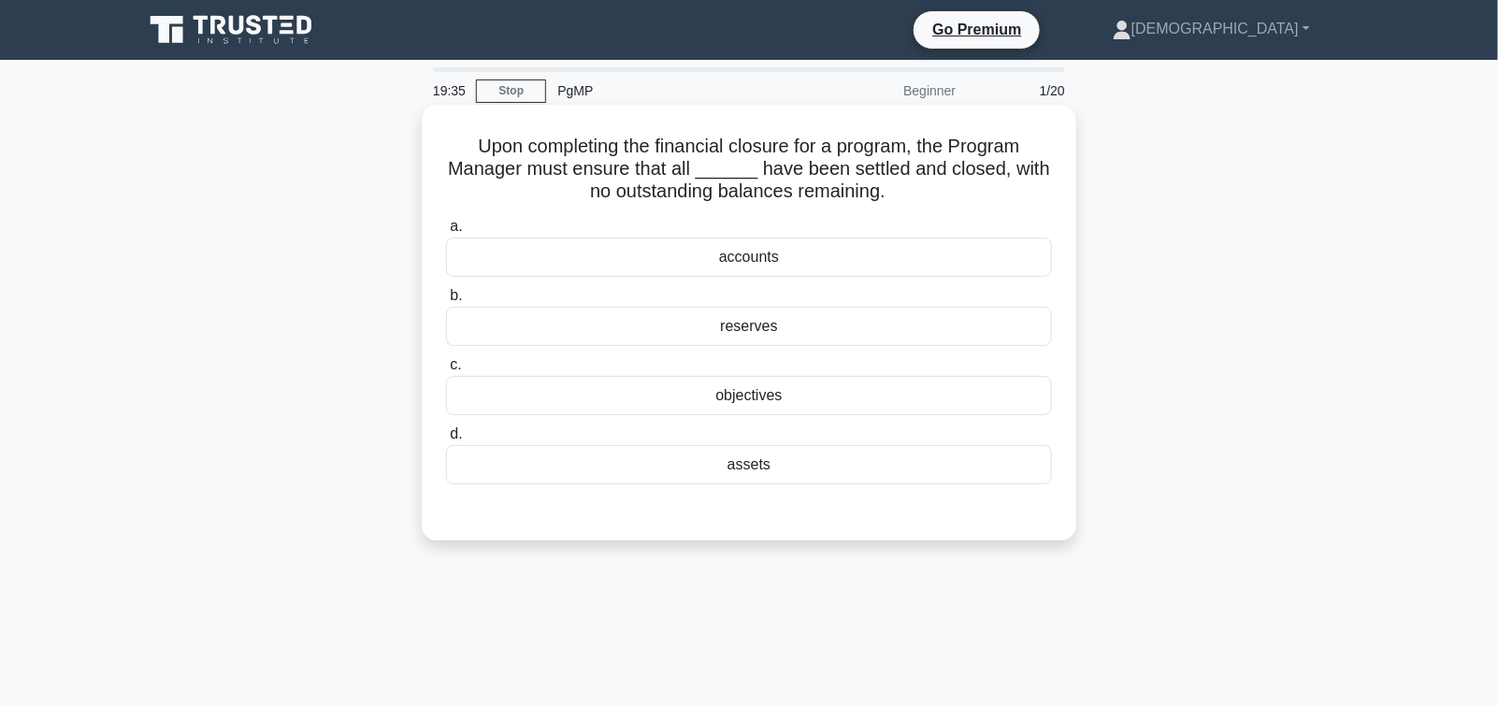
click at [756, 259] on div "accounts" at bounding box center [749, 257] width 606 height 39
click at [446, 233] on input "a. accounts" at bounding box center [446, 227] width 0 height 12
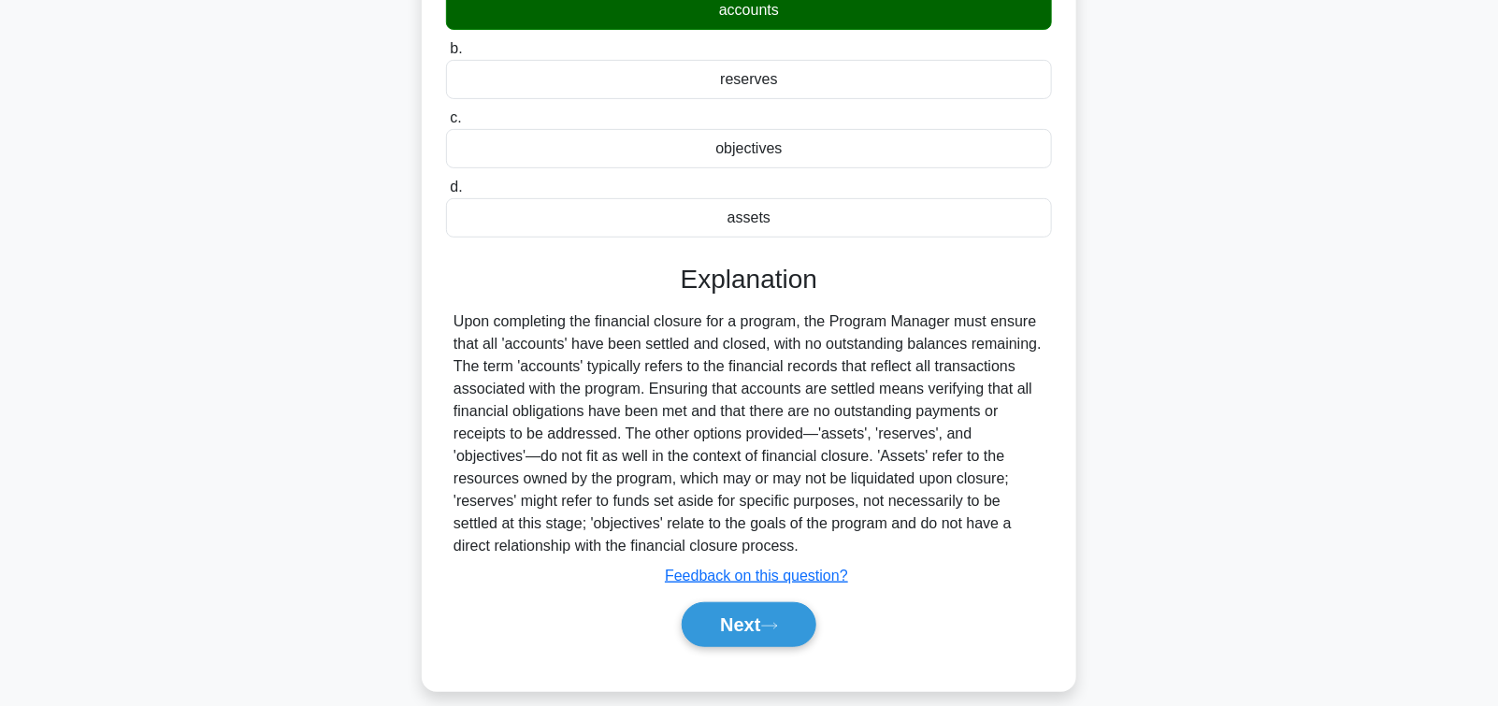
scroll to position [305, 0]
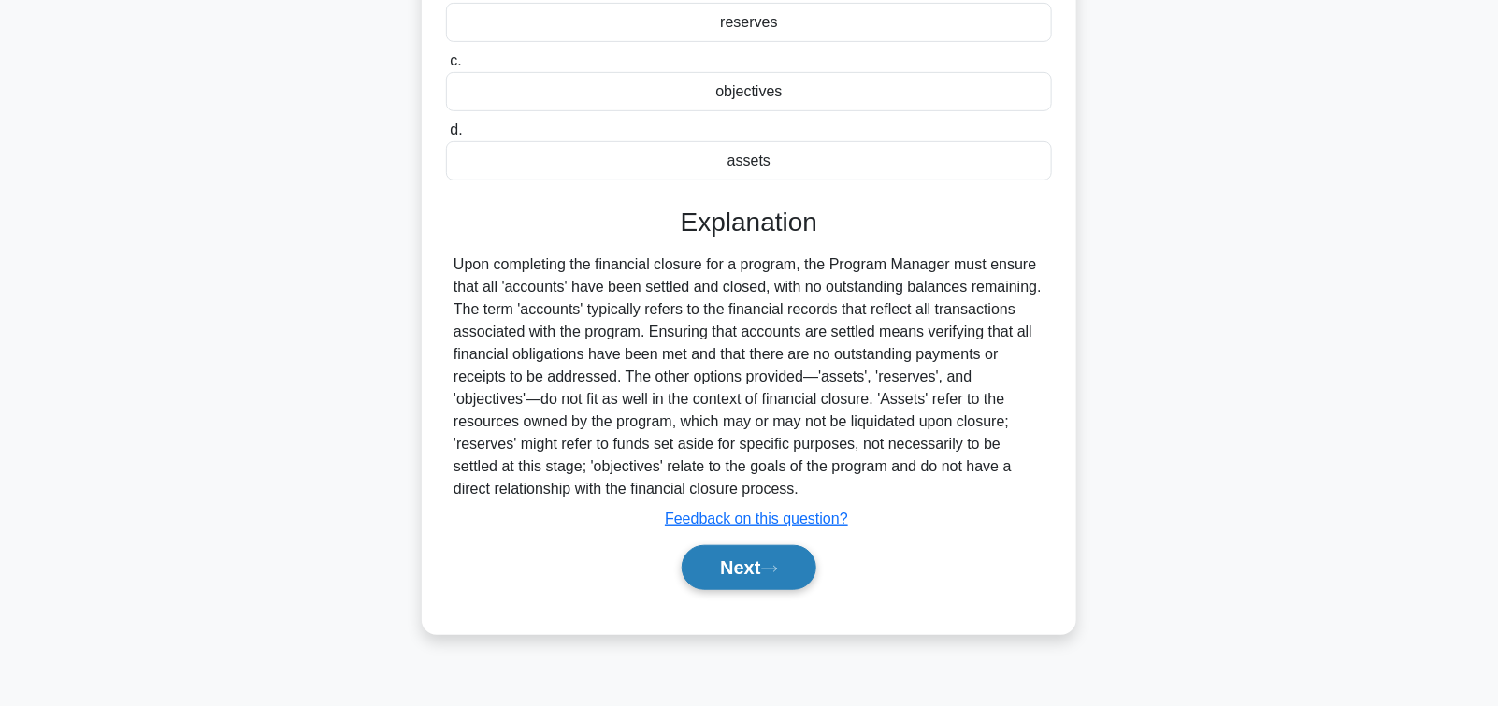
click at [768, 566] on icon at bounding box center [769, 569] width 17 height 10
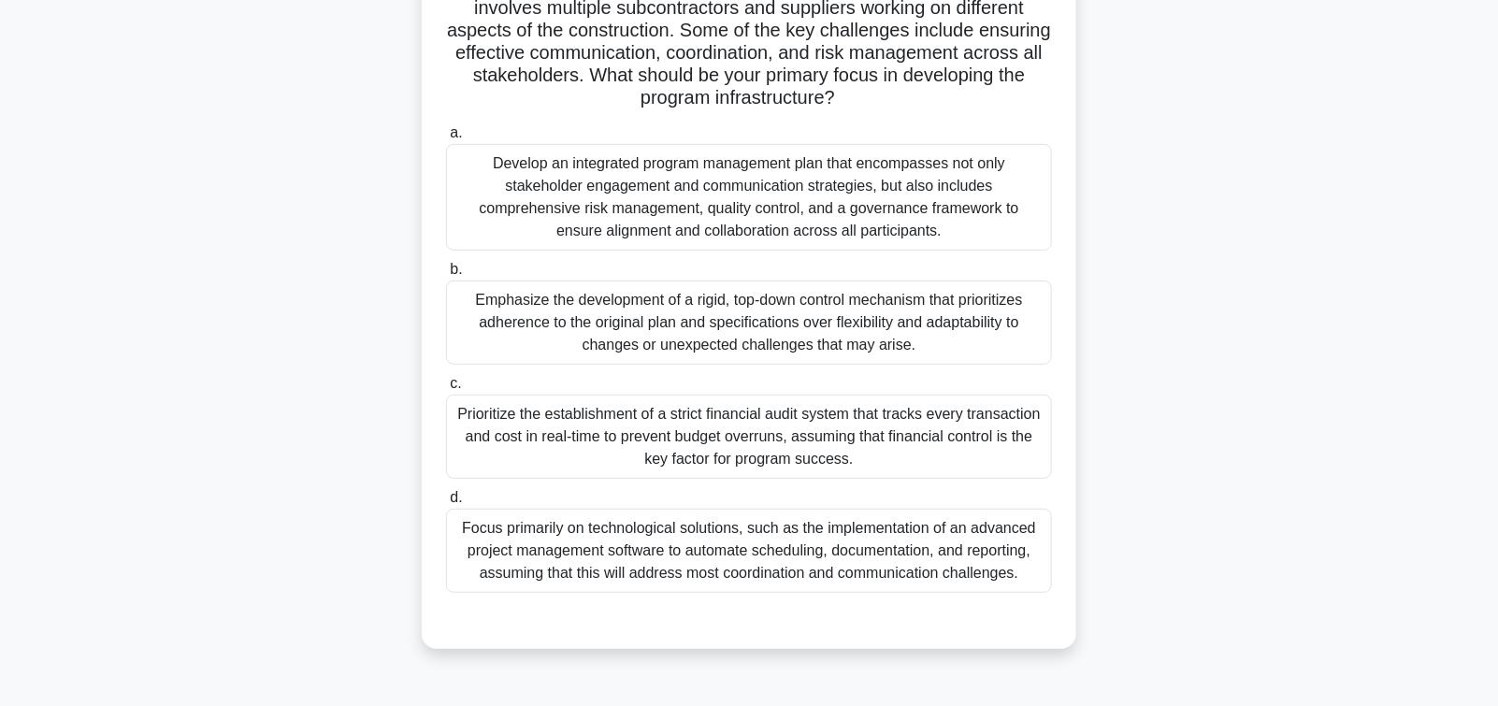
scroll to position [24, 0]
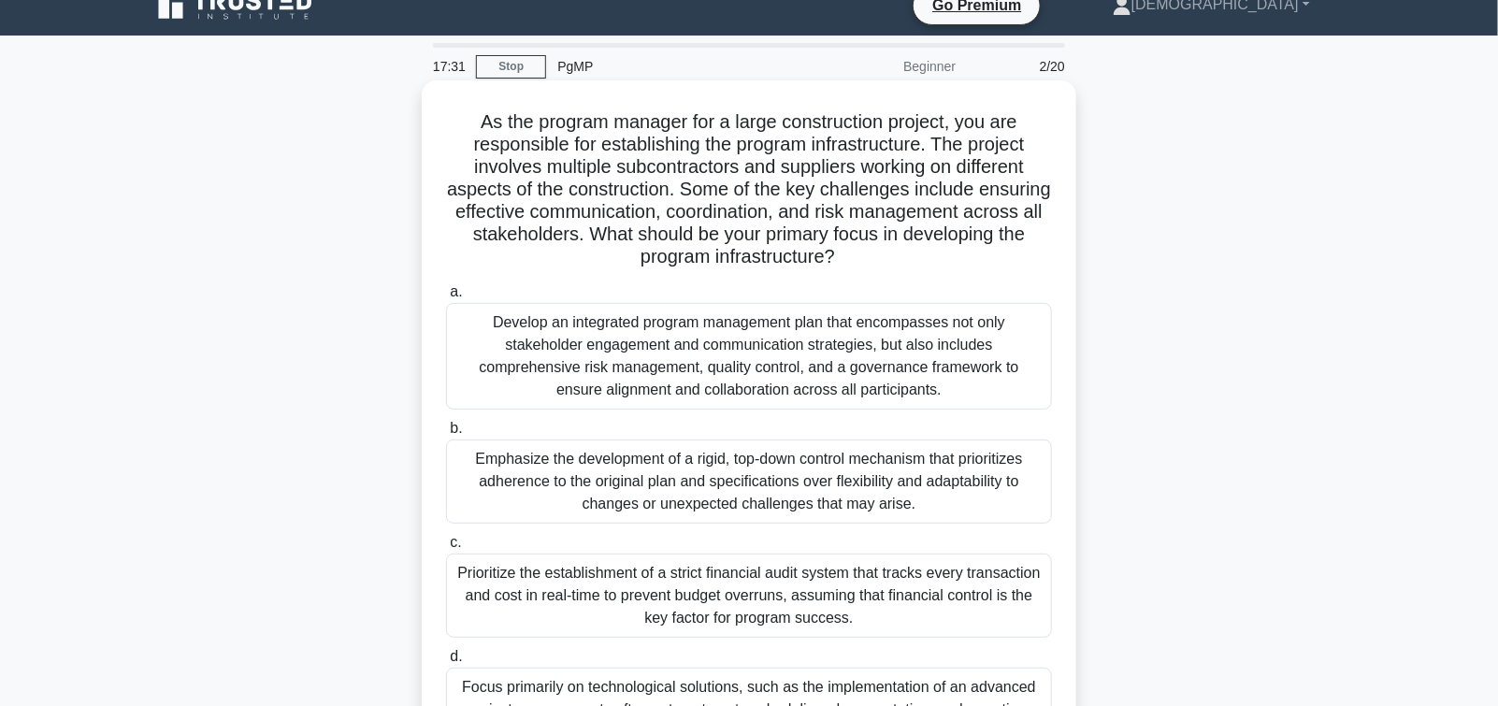
click at [714, 359] on div "Develop an integrated program management plan that encompasses not only stakeho…" at bounding box center [749, 356] width 606 height 107
click at [446, 298] on input "a. Develop an integrated program management plan that encompasses not only stak…" at bounding box center [446, 292] width 0 height 12
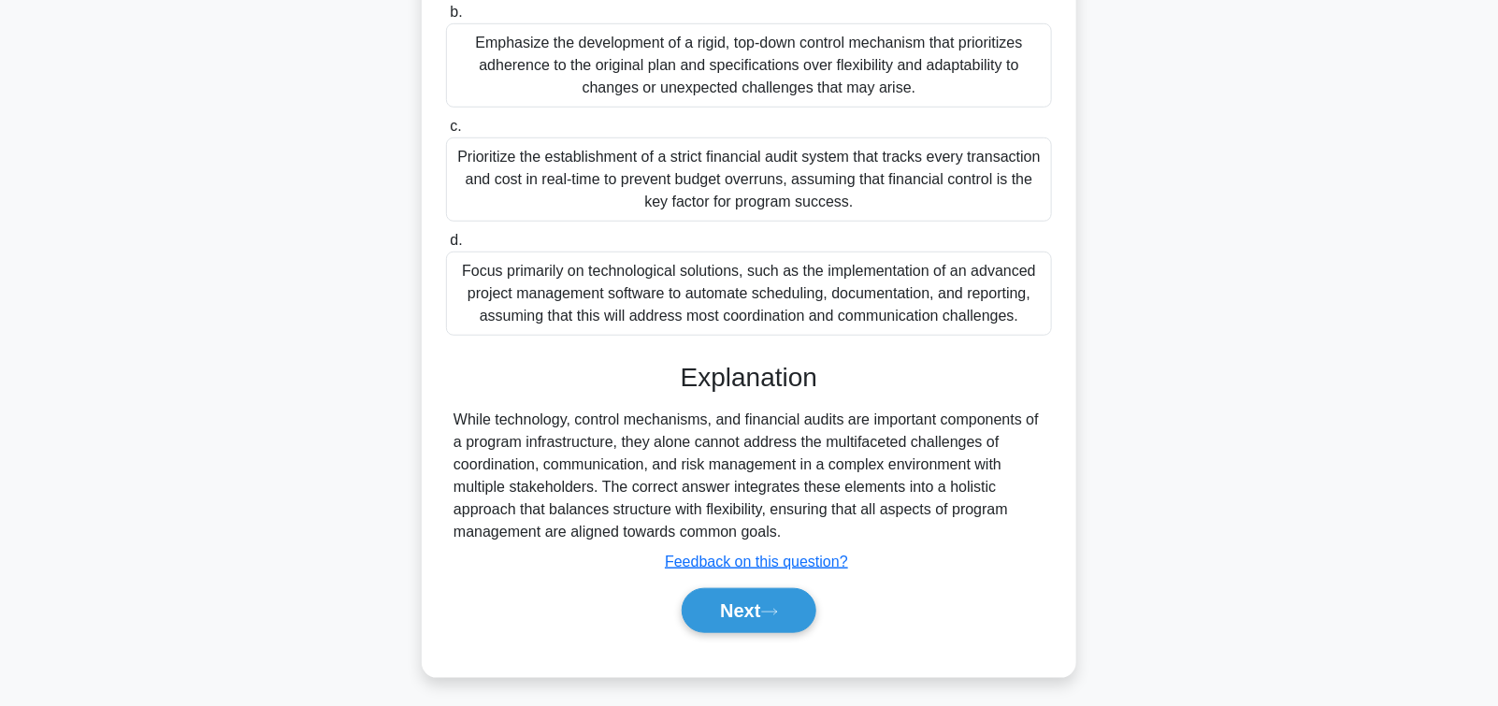
scroll to position [446, 0]
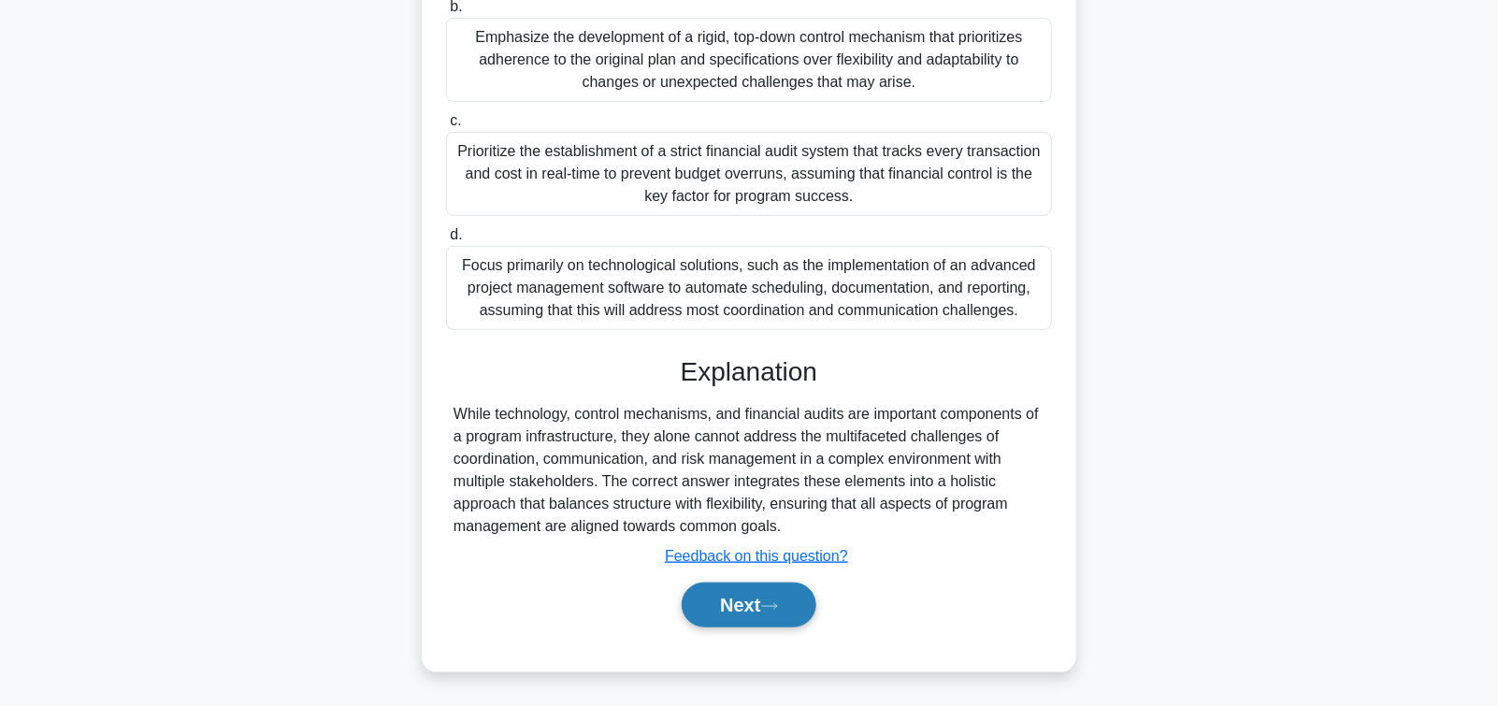
click at [744, 605] on button "Next" at bounding box center [749, 605] width 134 height 45
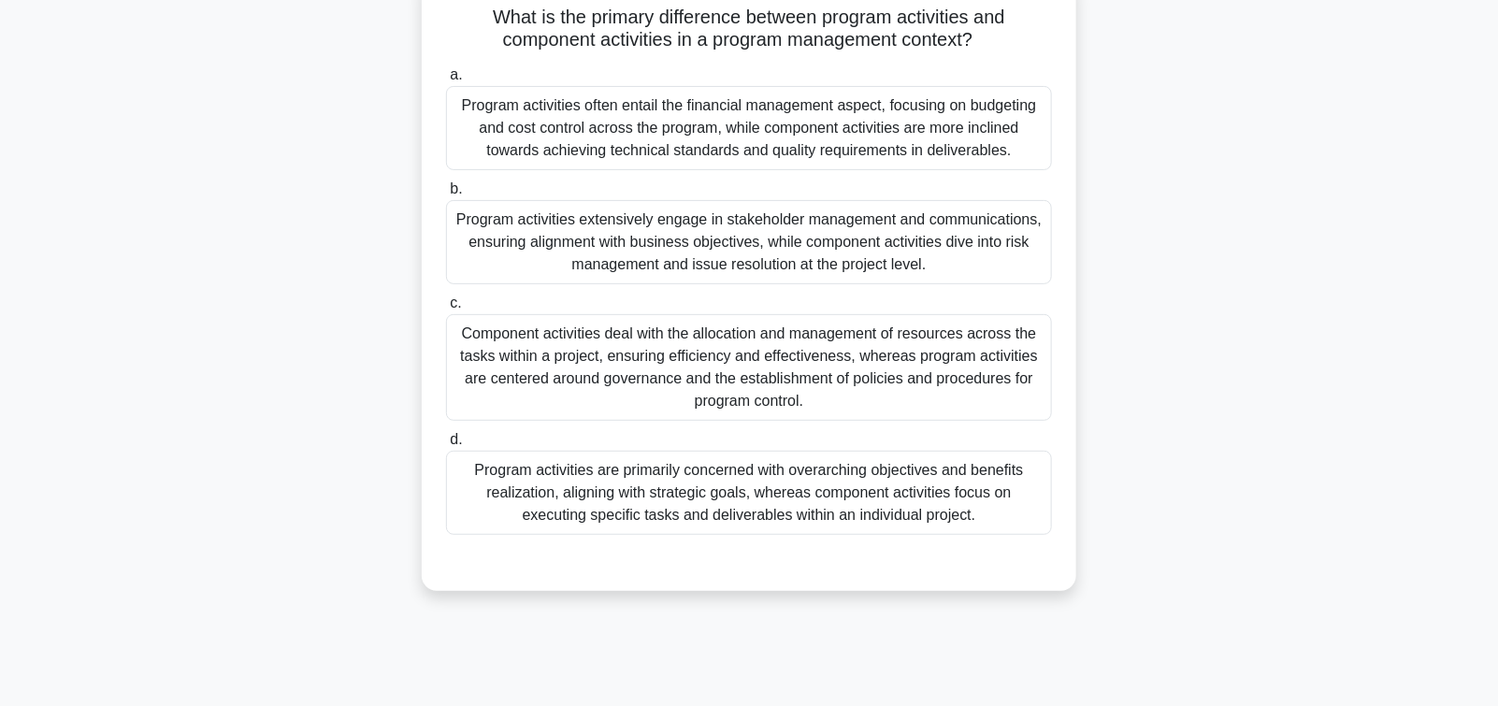
scroll to position [0, 0]
